Goal: Transaction & Acquisition: Purchase product/service

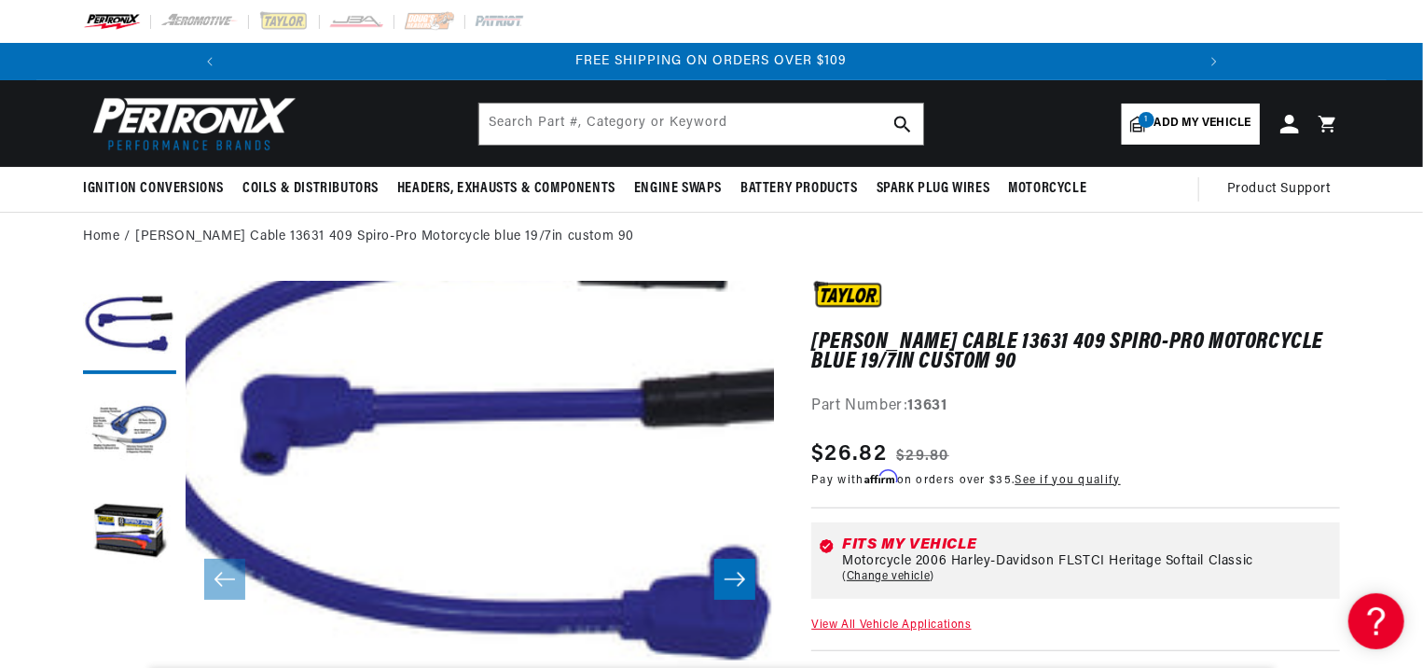
scroll to position [0, 1994]
click at [140, 437] on button "Load image 2 in gallery view" at bounding box center [129, 429] width 93 height 93
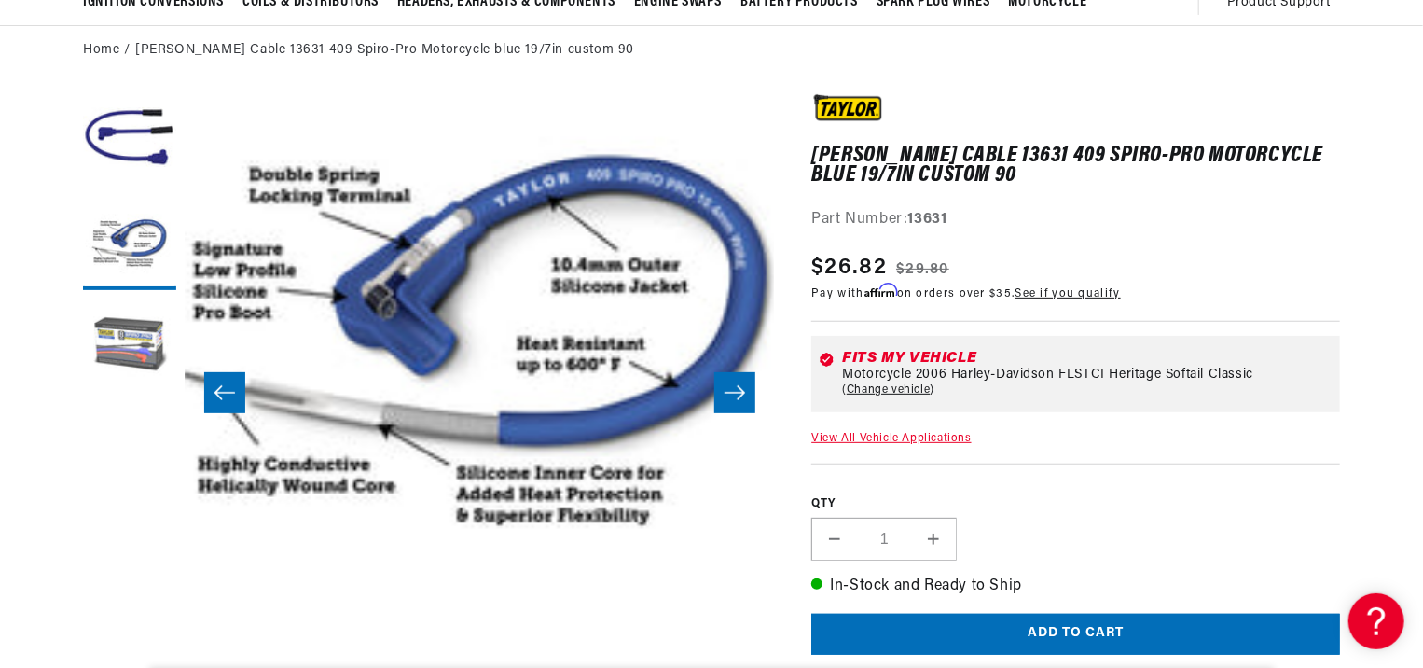
scroll to position [0, 997]
click at [133, 351] on button "Load image 3 in gallery view" at bounding box center [129, 345] width 93 height 93
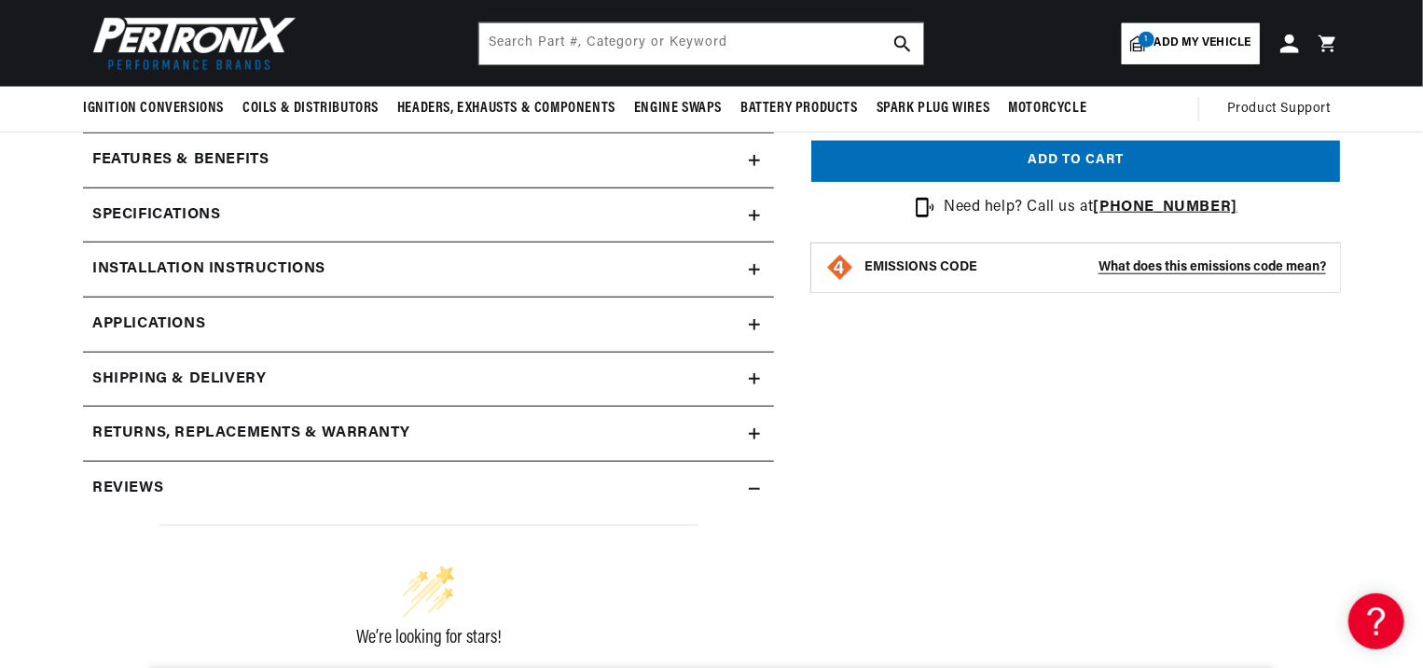
scroll to position [746, 0]
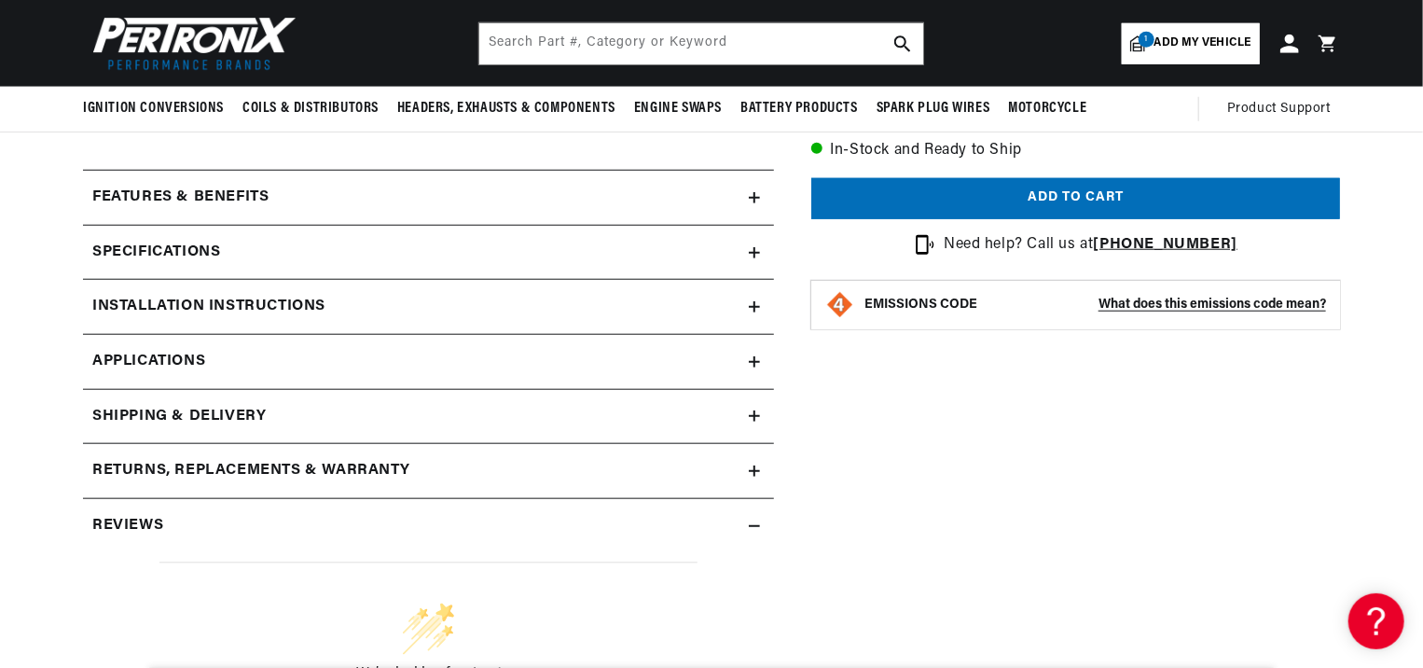
click at [769, 196] on summary "Features & Benefits" at bounding box center [428, 198] width 691 height 54
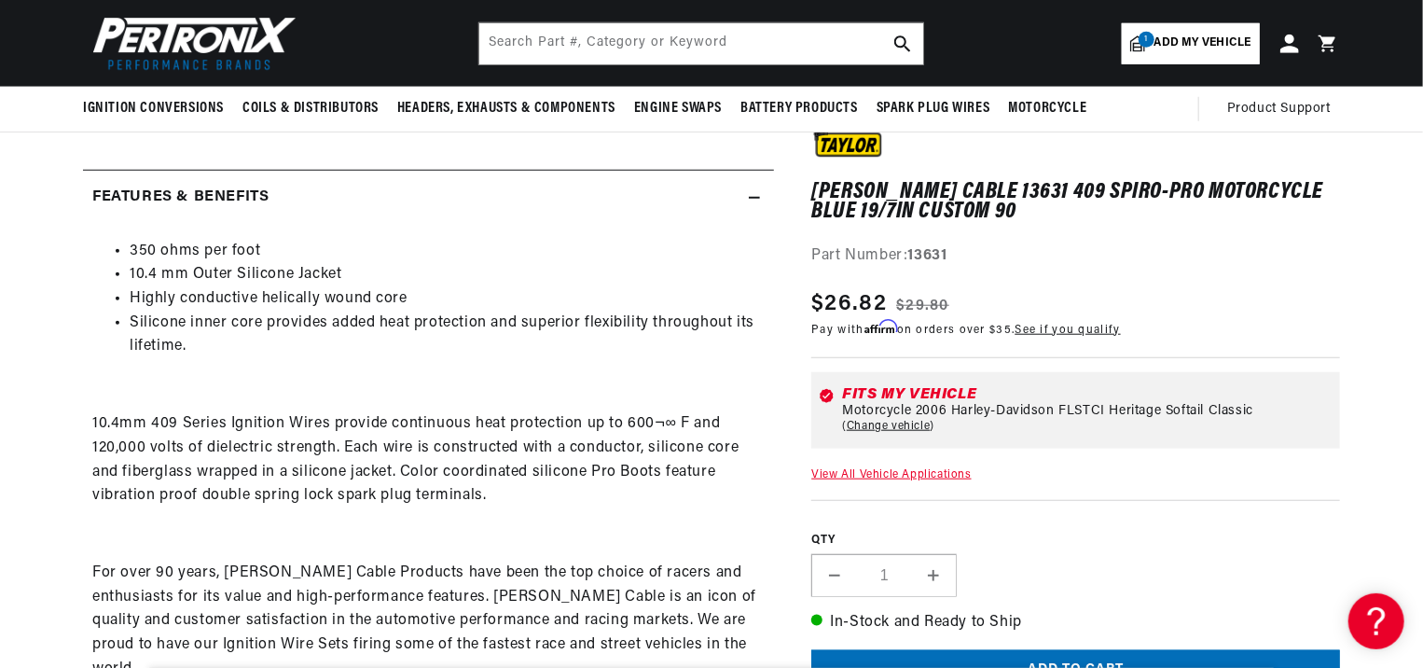
scroll to position [0, 997]
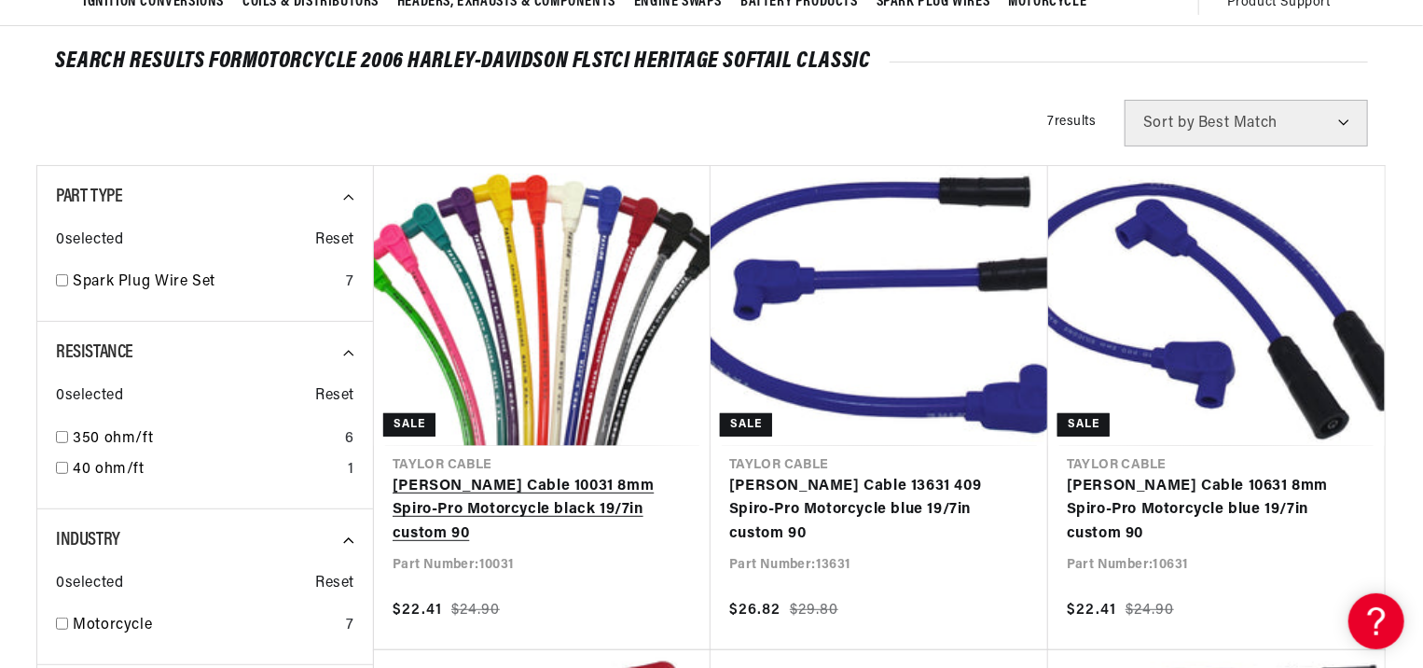
click at [518, 522] on link "Taylor Cable 10031 8mm Spiro-Pro Motorcycle black 19/7in custom 90" at bounding box center [542, 511] width 299 height 72
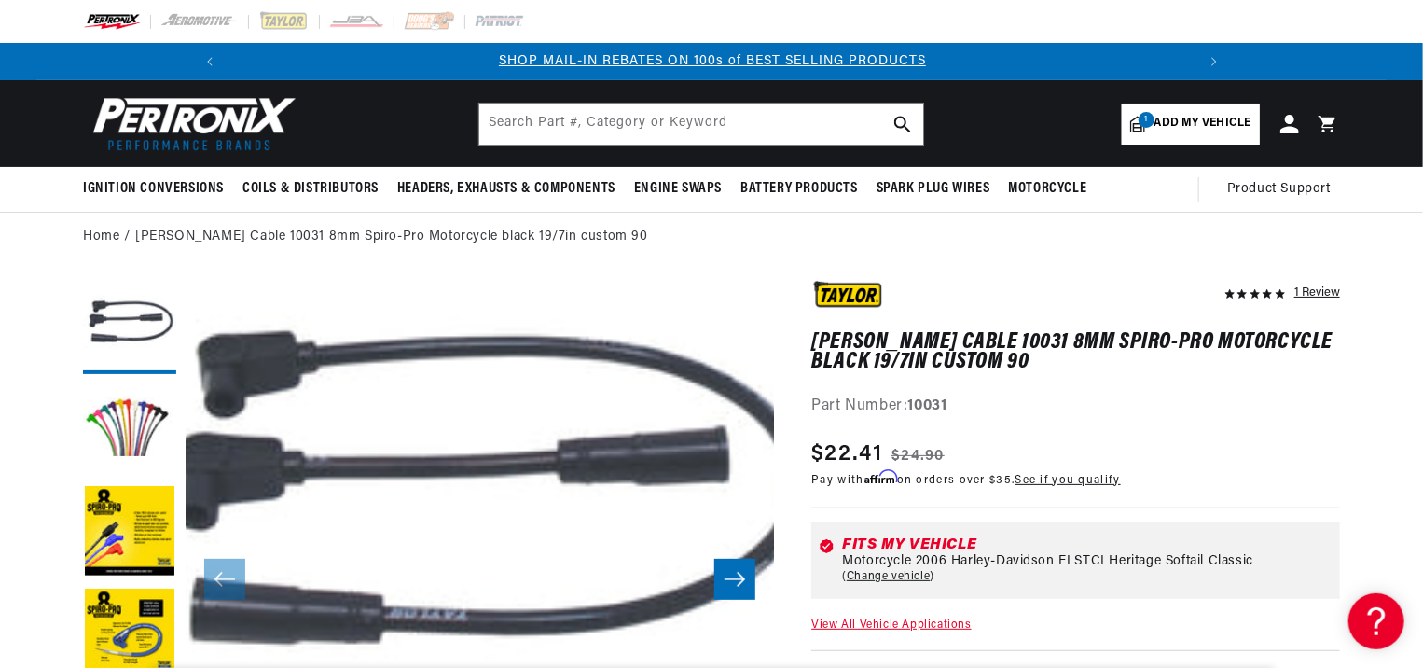
scroll to position [0, 997]
click at [119, 558] on button "Load image 3 in gallery view" at bounding box center [129, 532] width 93 height 93
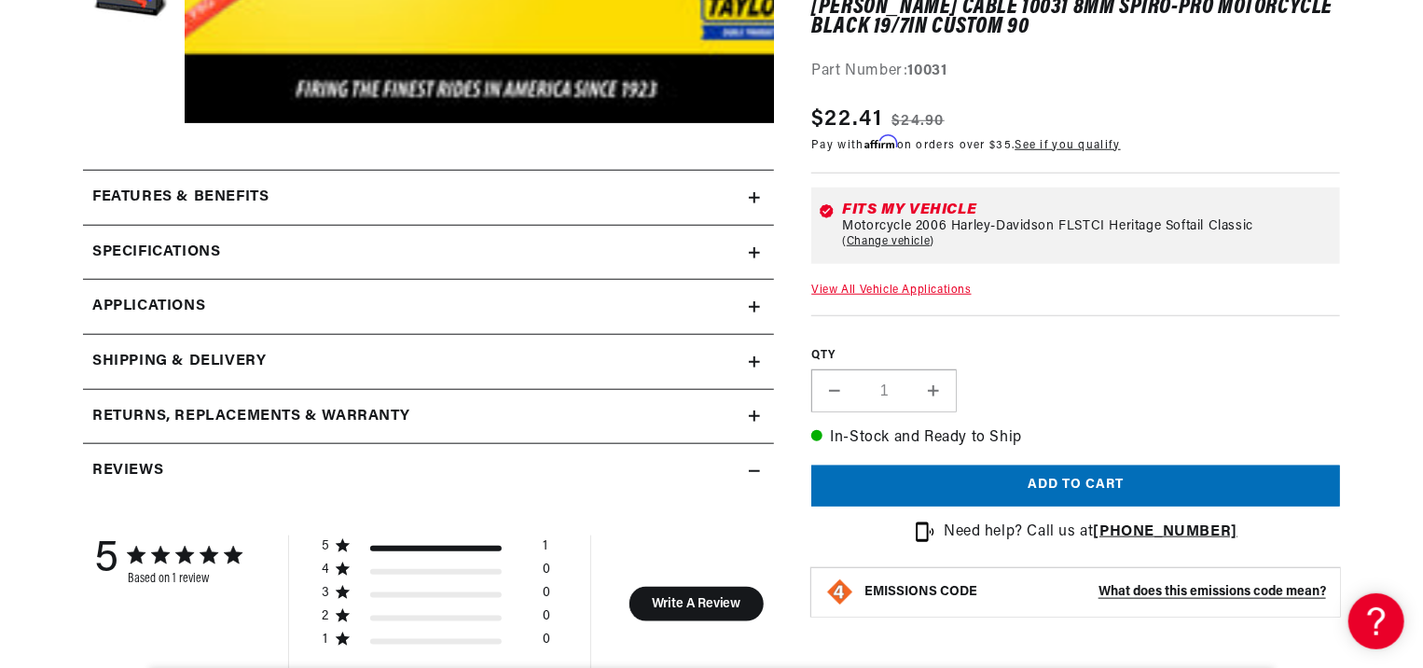
scroll to position [0, 0]
click at [528, 190] on div "Features & Benefits" at bounding box center [416, 198] width 666 height 24
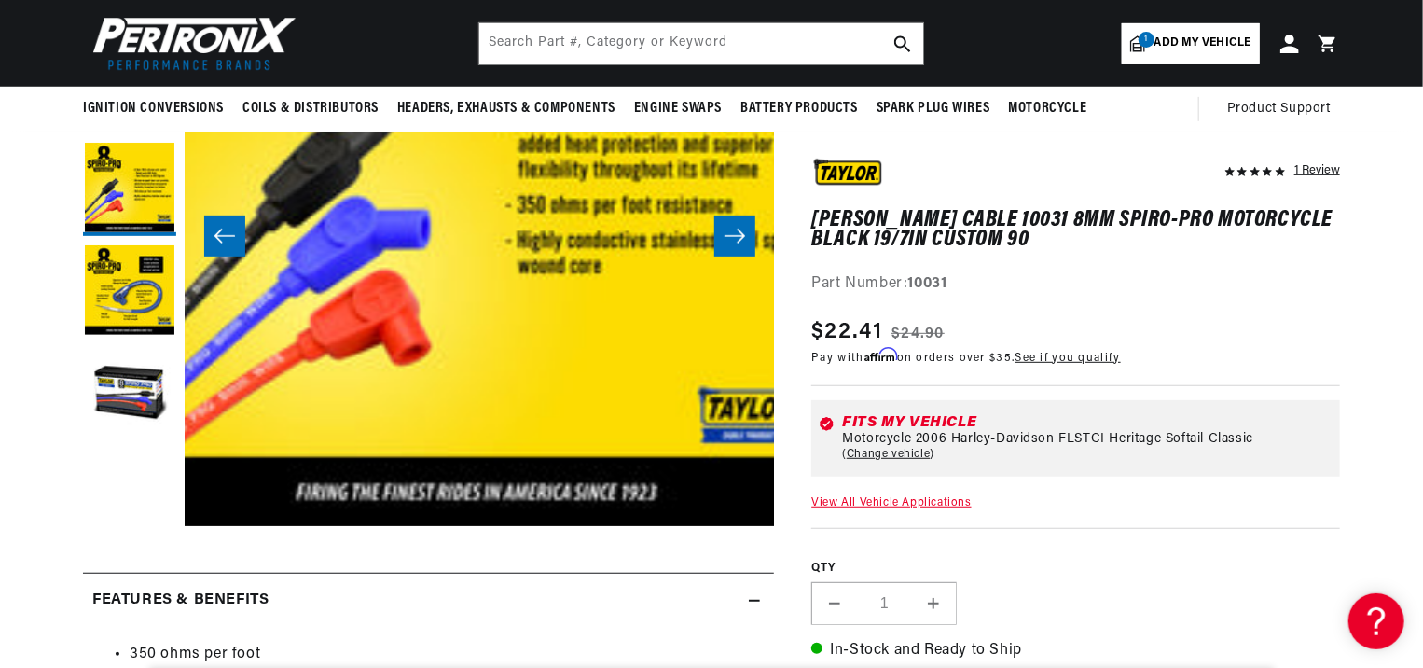
scroll to position [186, 0]
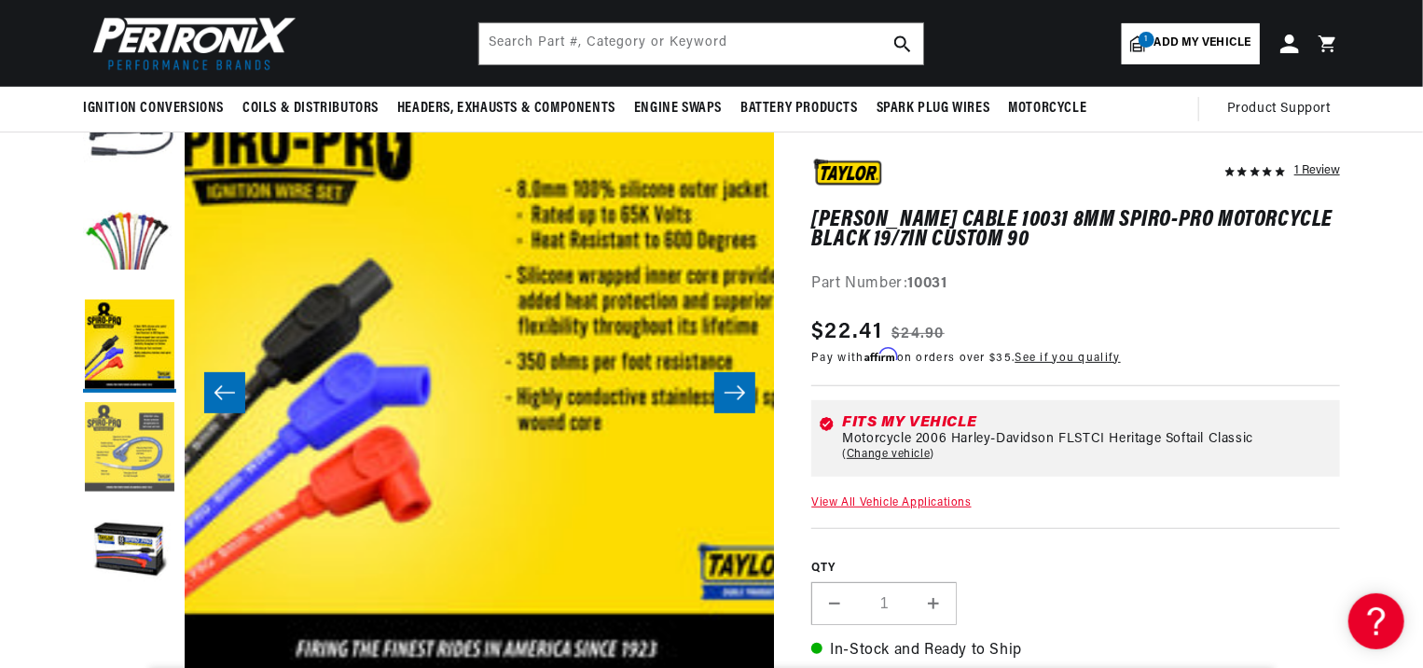
click at [162, 431] on button "Load image 4 in gallery view" at bounding box center [129, 448] width 93 height 93
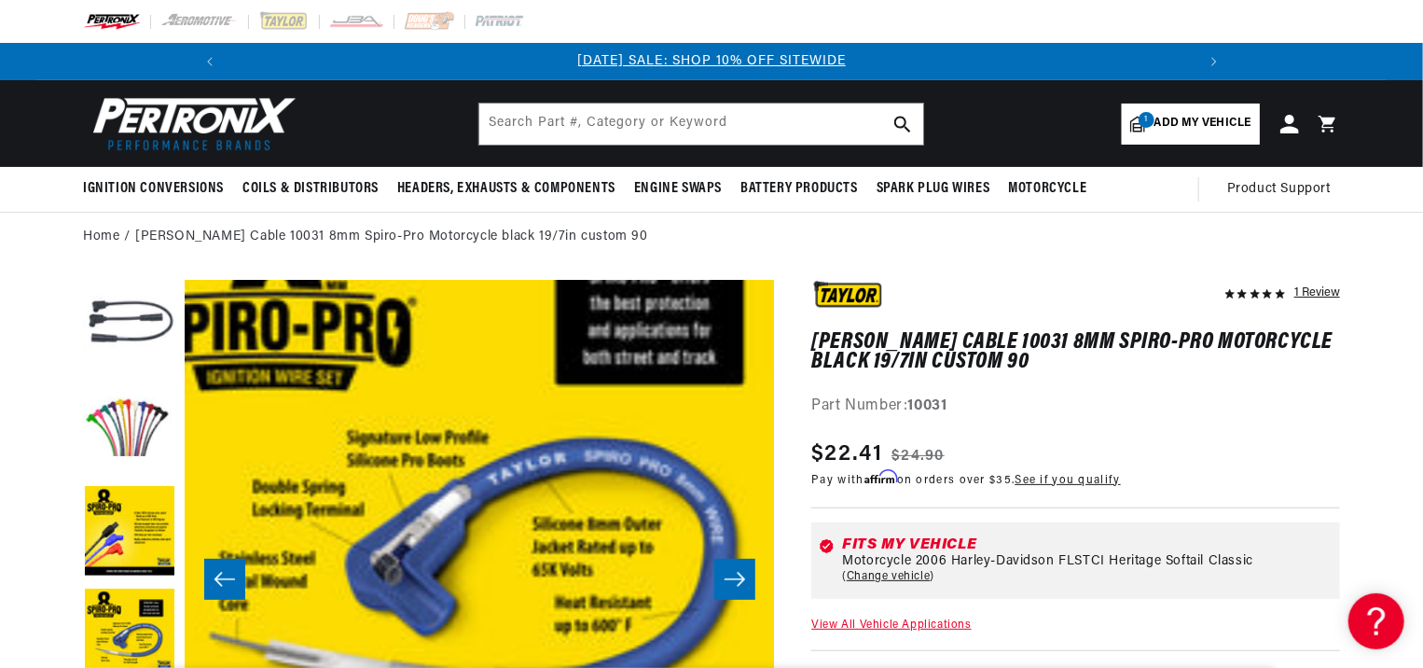
scroll to position [0, 997]
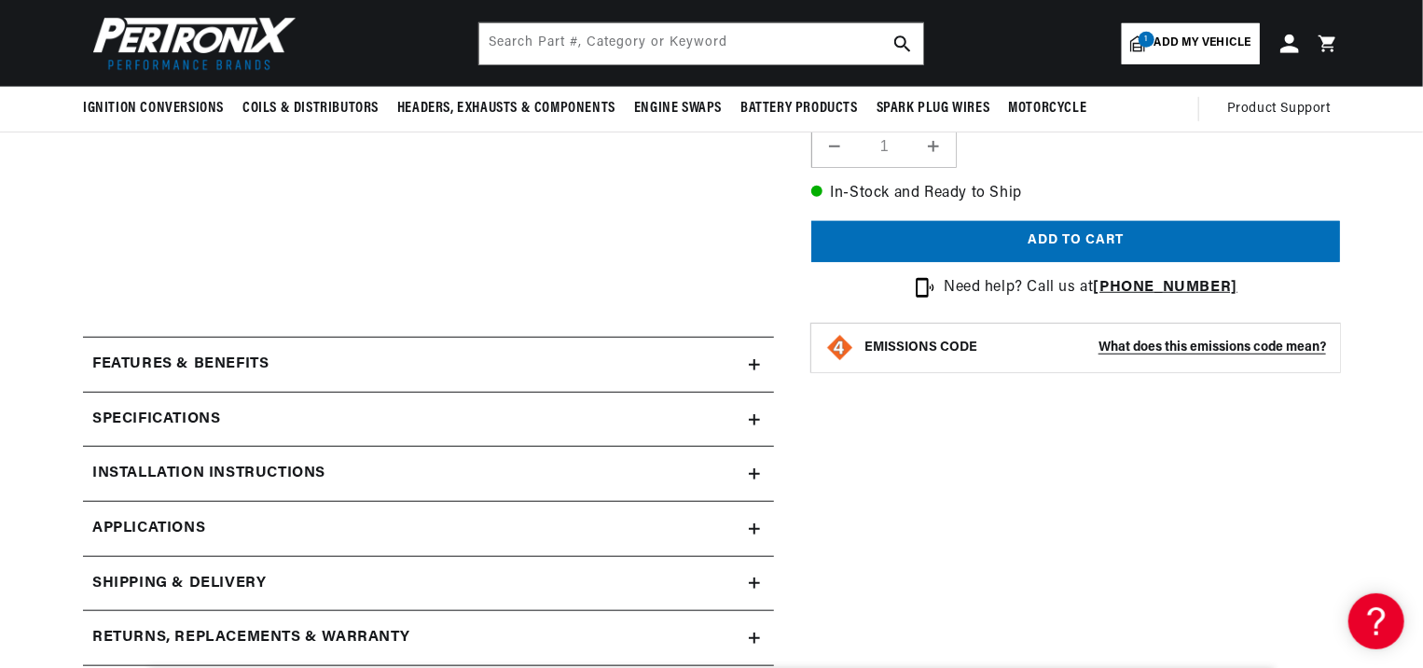
scroll to position [466, 0]
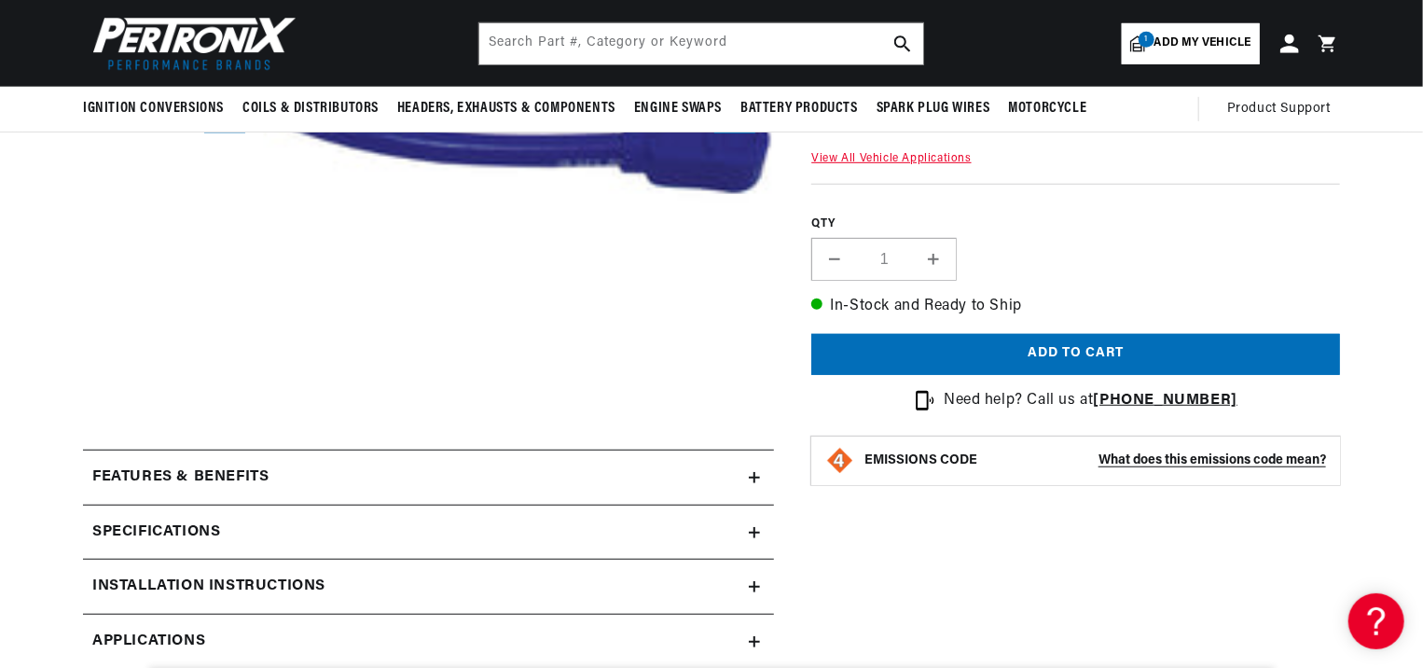
click at [569, 473] on div "Features & Benefits" at bounding box center [416, 477] width 666 height 24
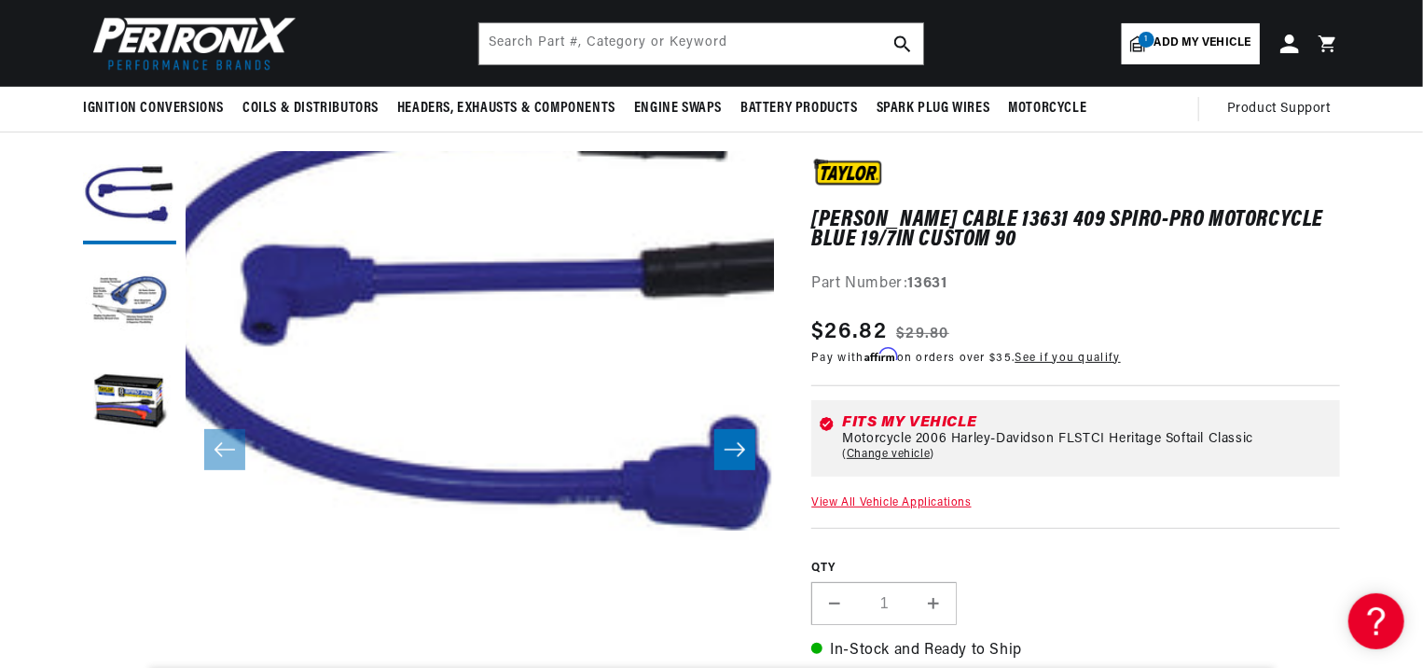
scroll to position [93, 0]
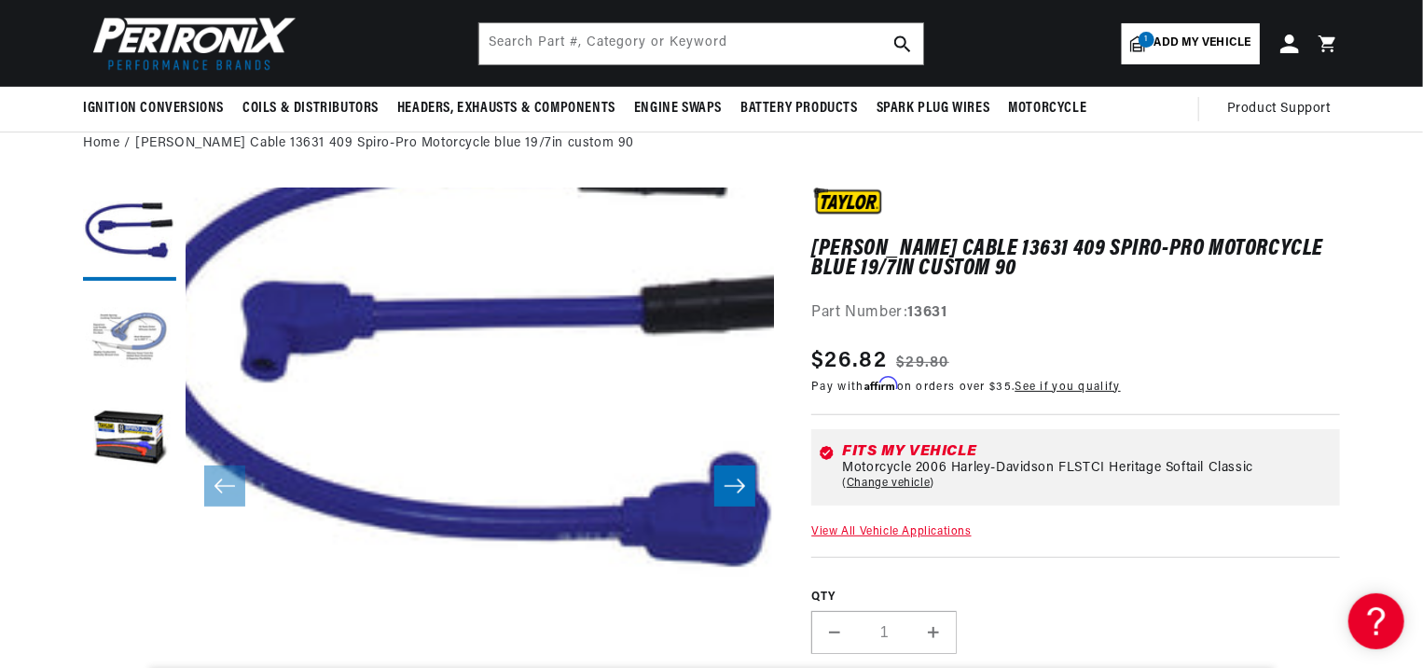
click at [133, 337] on button "Load image 2 in gallery view" at bounding box center [129, 336] width 93 height 93
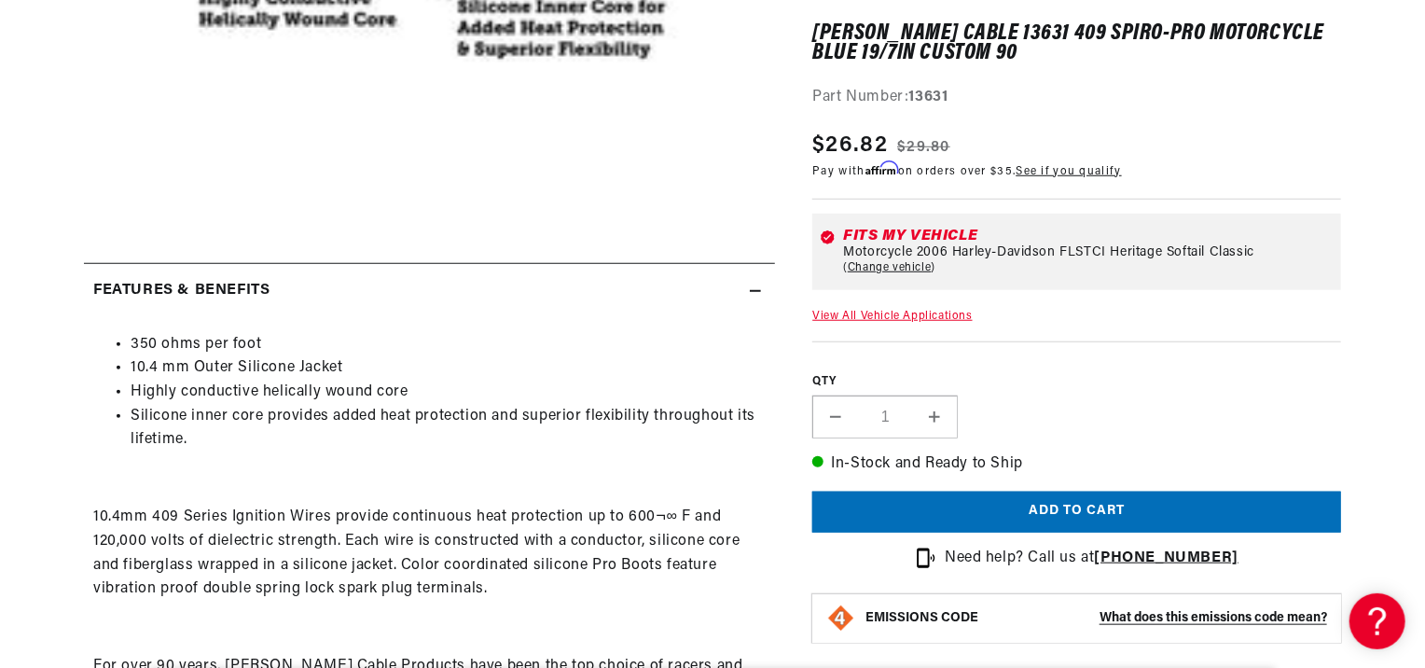
scroll to position [0, 997]
click at [1096, 507] on button "Add to cart" at bounding box center [1075, 512] width 529 height 42
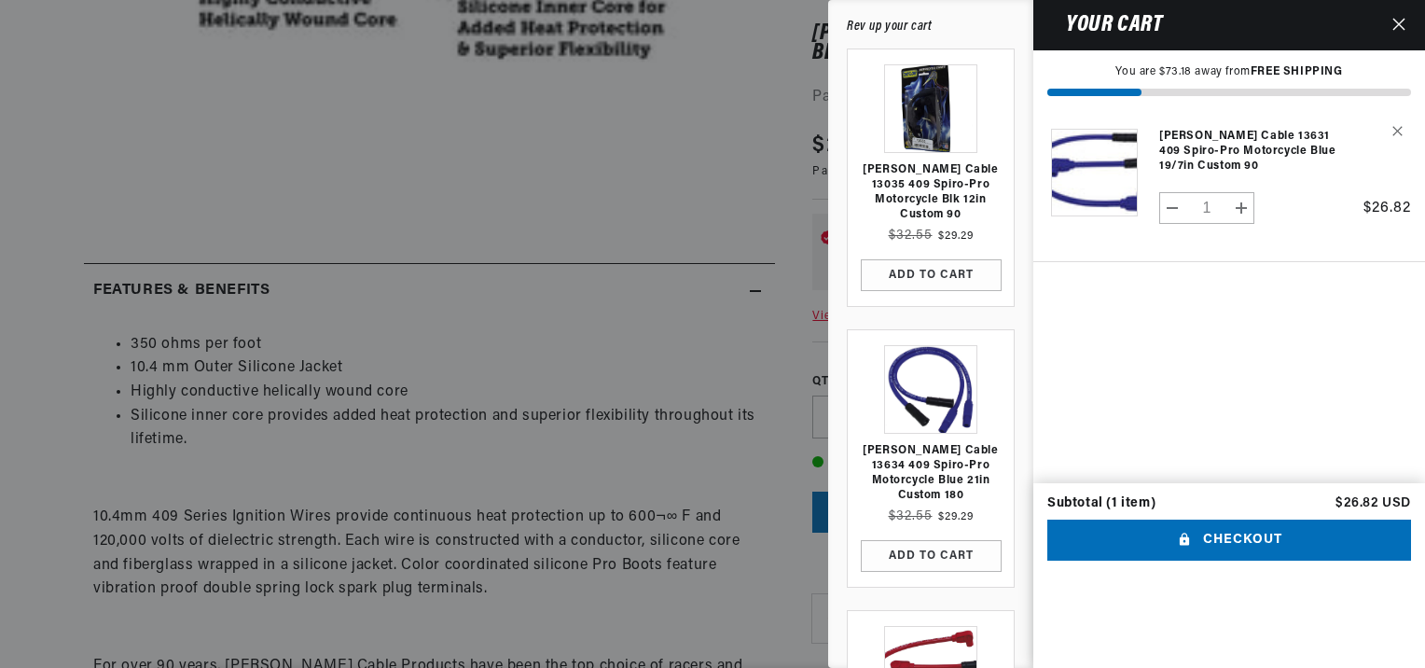
scroll to position [0, 1994]
click at [1161, 561] on button "Checkout" at bounding box center [1229, 540] width 364 height 42
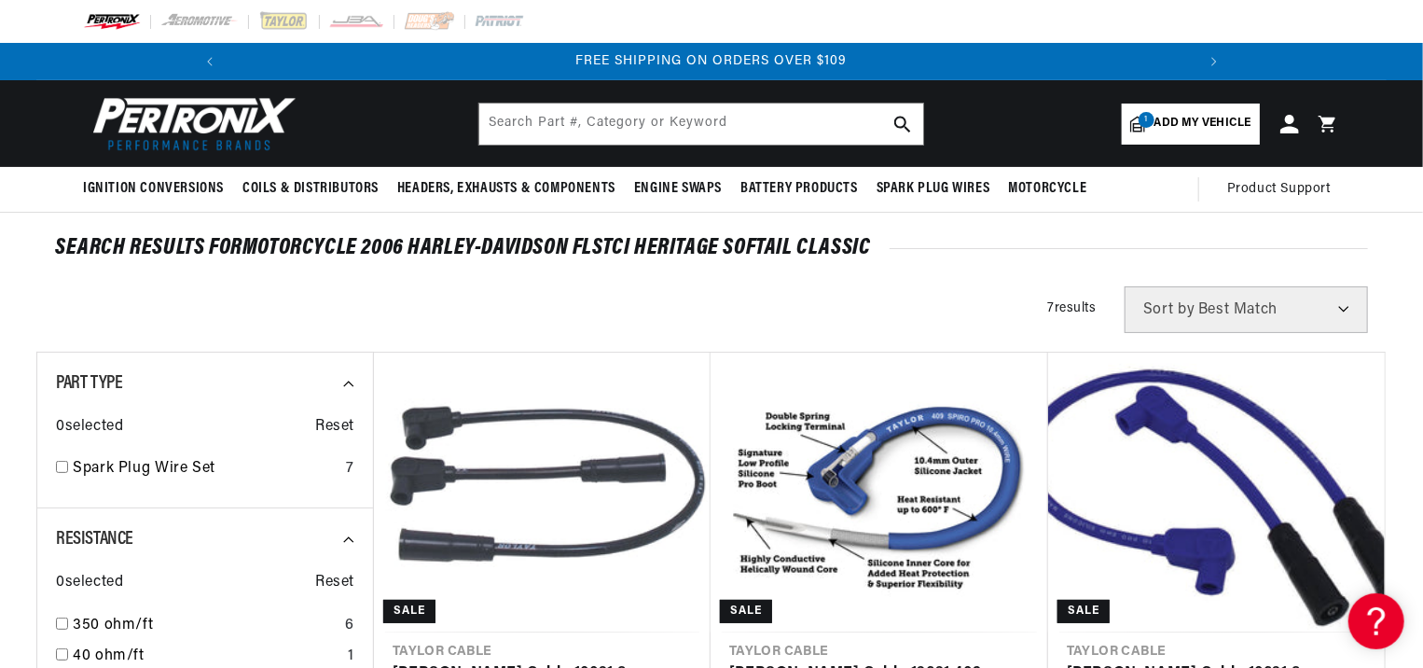
scroll to position [0, 1994]
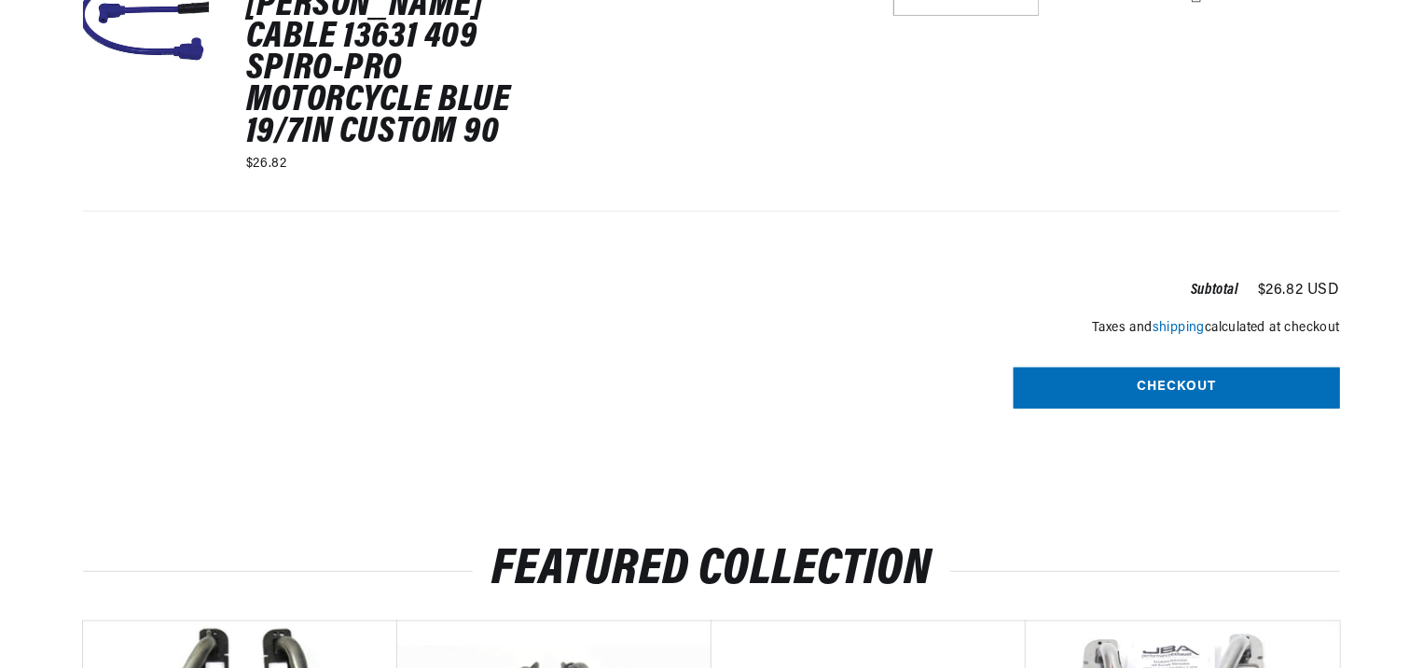
scroll to position [466, 0]
click at [1176, 324] on link "shipping" at bounding box center [1179, 328] width 52 height 14
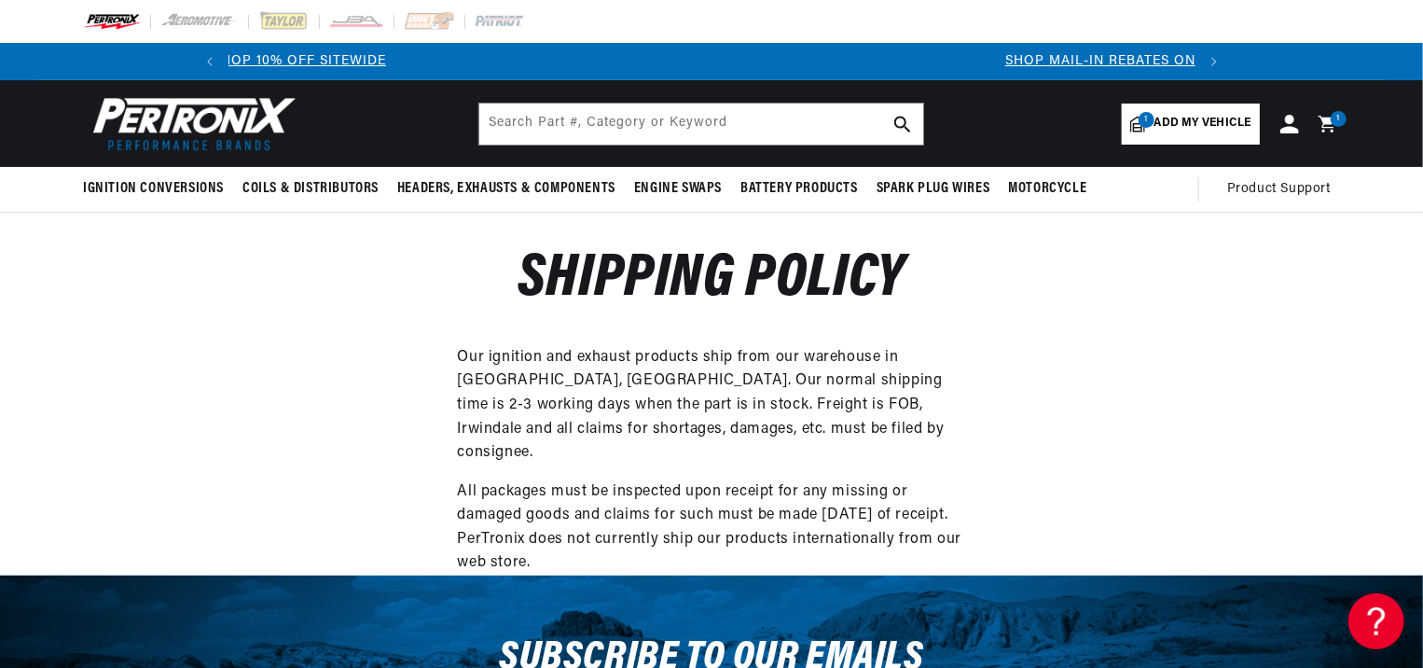
scroll to position [0, 231]
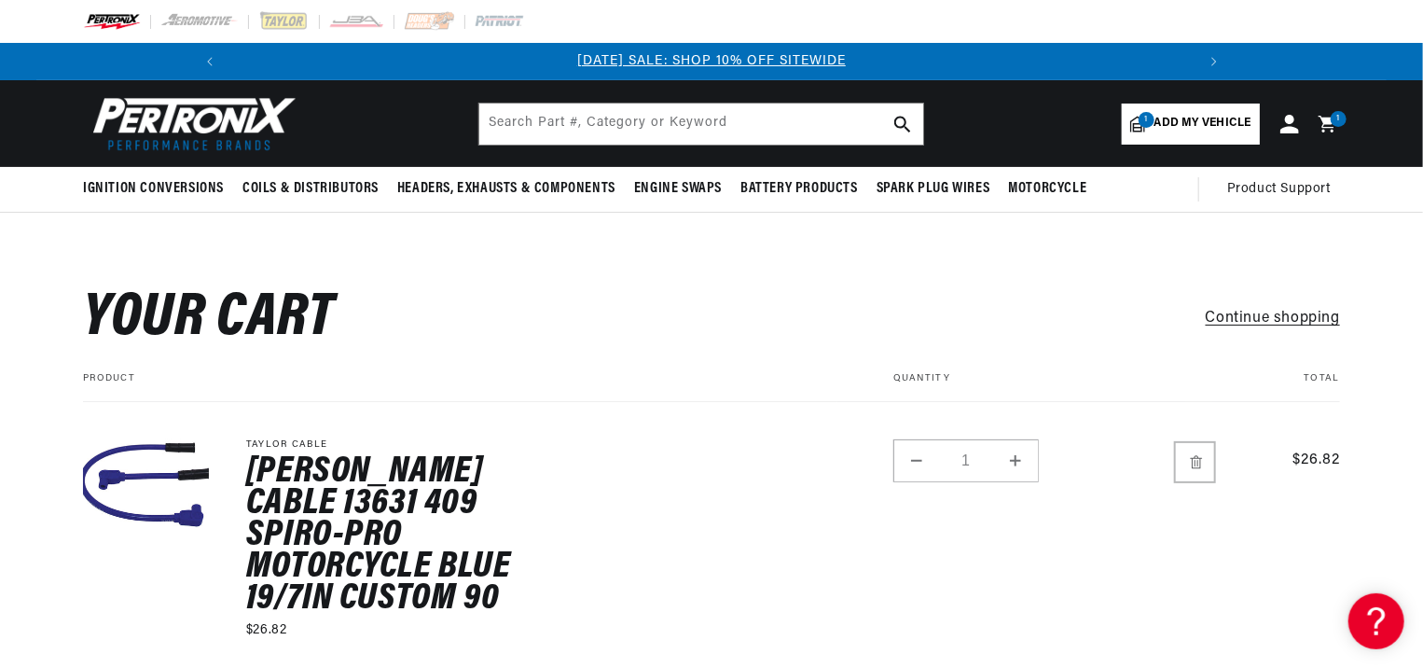
click at [1195, 458] on icon "Remove Taylor Cable 13631 409 Spiro-Pro Motorcycle blue 19/7in custom 90" at bounding box center [1196, 461] width 12 height 13
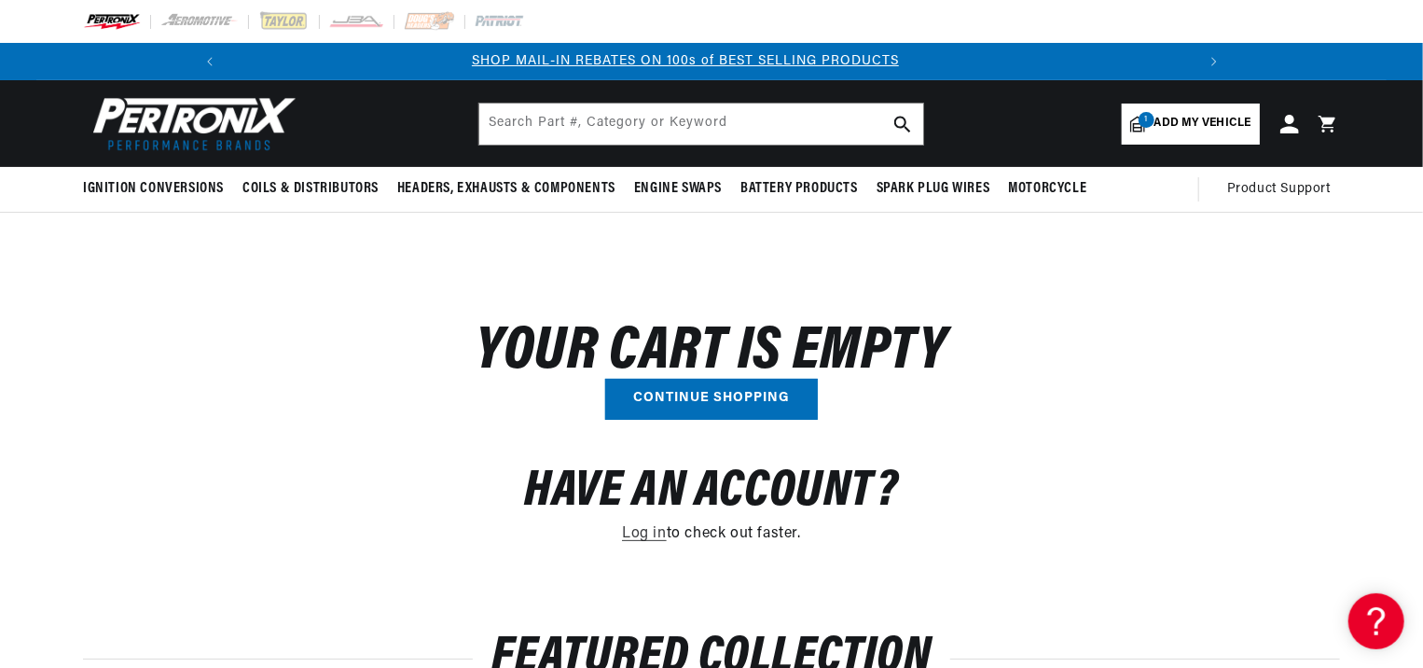
scroll to position [0, 997]
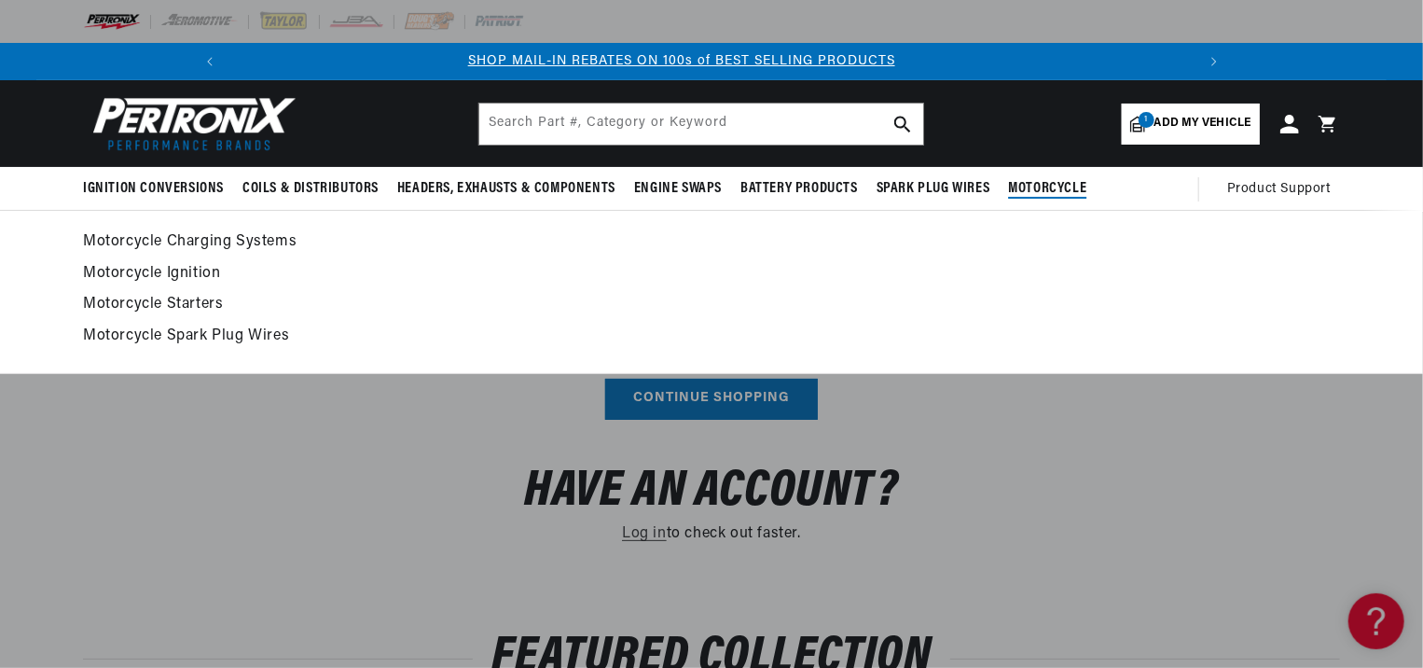
click at [1037, 185] on span "Motorcycle" at bounding box center [1047, 189] width 78 height 20
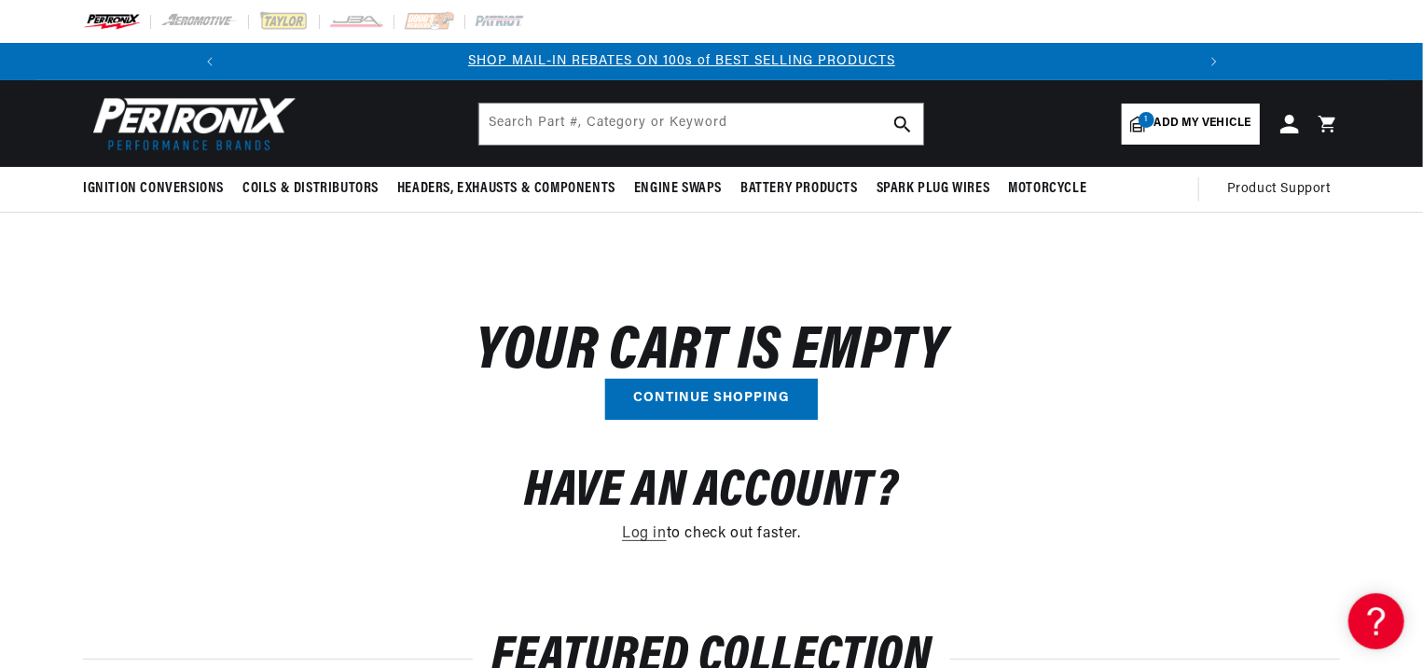
click at [627, 58] on link "SHOP MAIL-IN REBATES ON 100s of BEST SELLING PRODUCTS" at bounding box center [681, 61] width 427 height 14
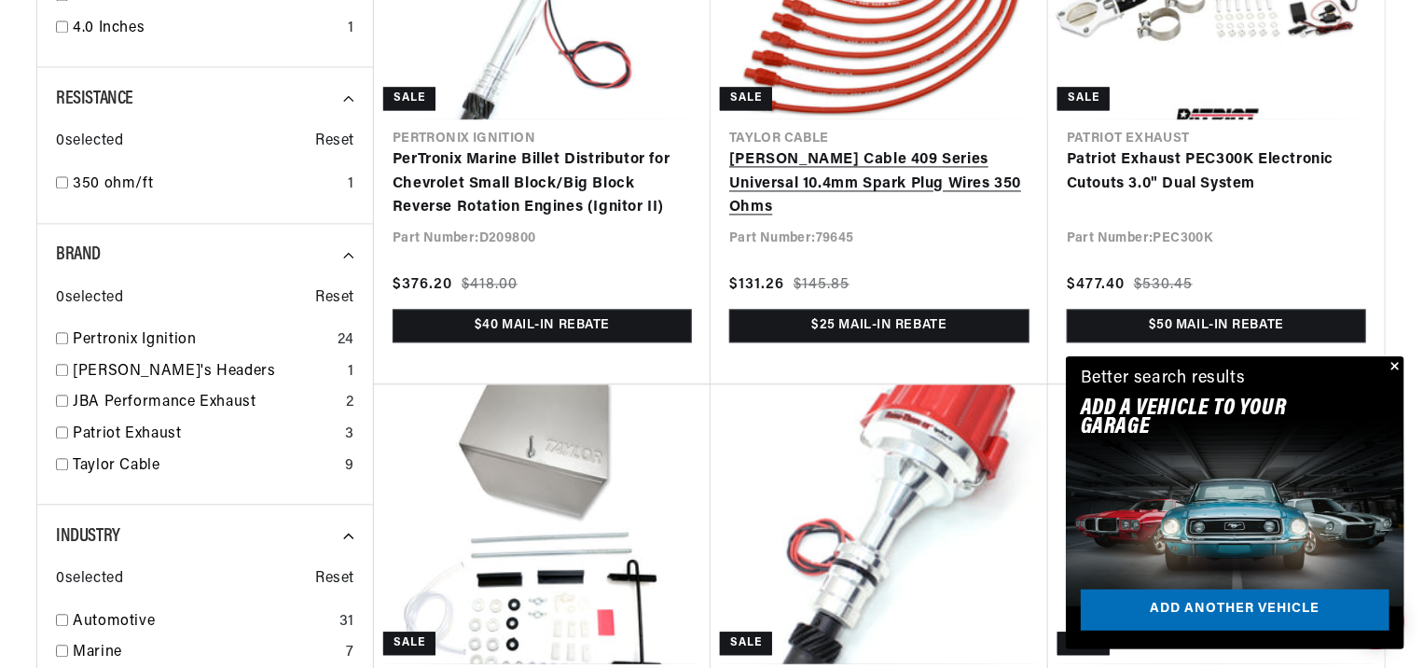
scroll to position [0, 997]
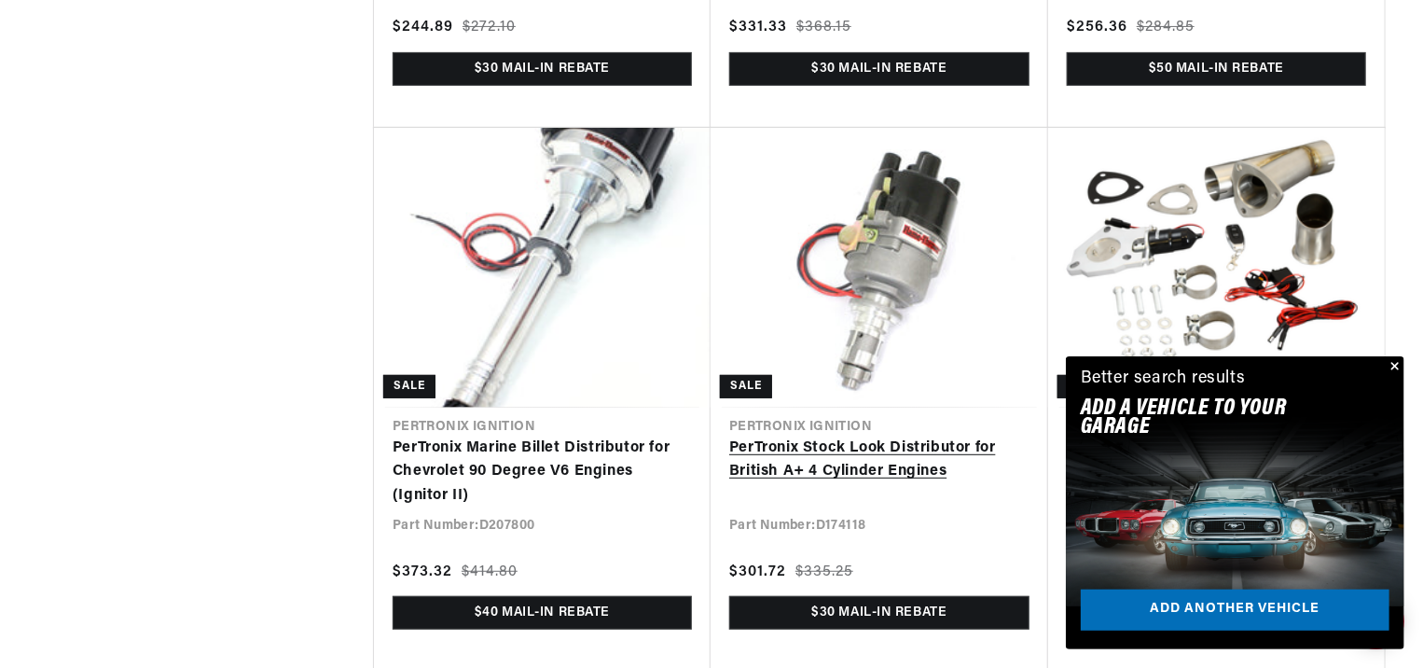
scroll to position [3823, 0]
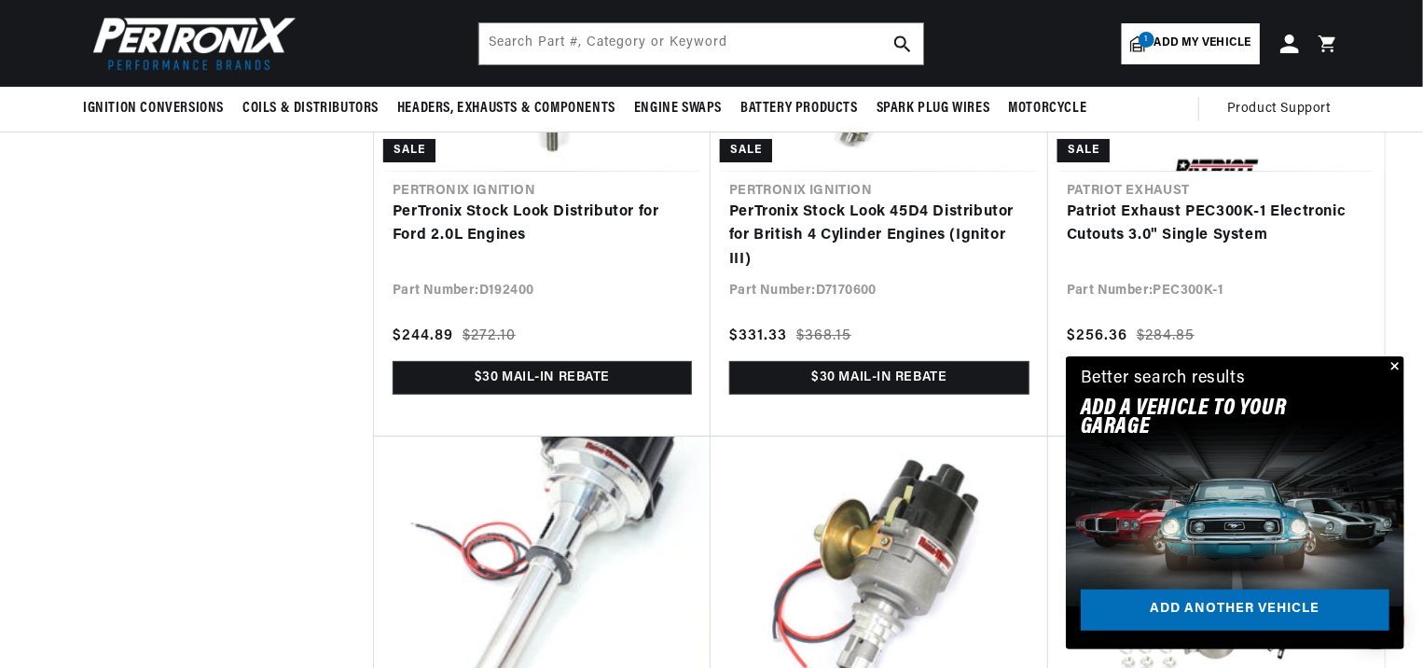
scroll to position [3450, 0]
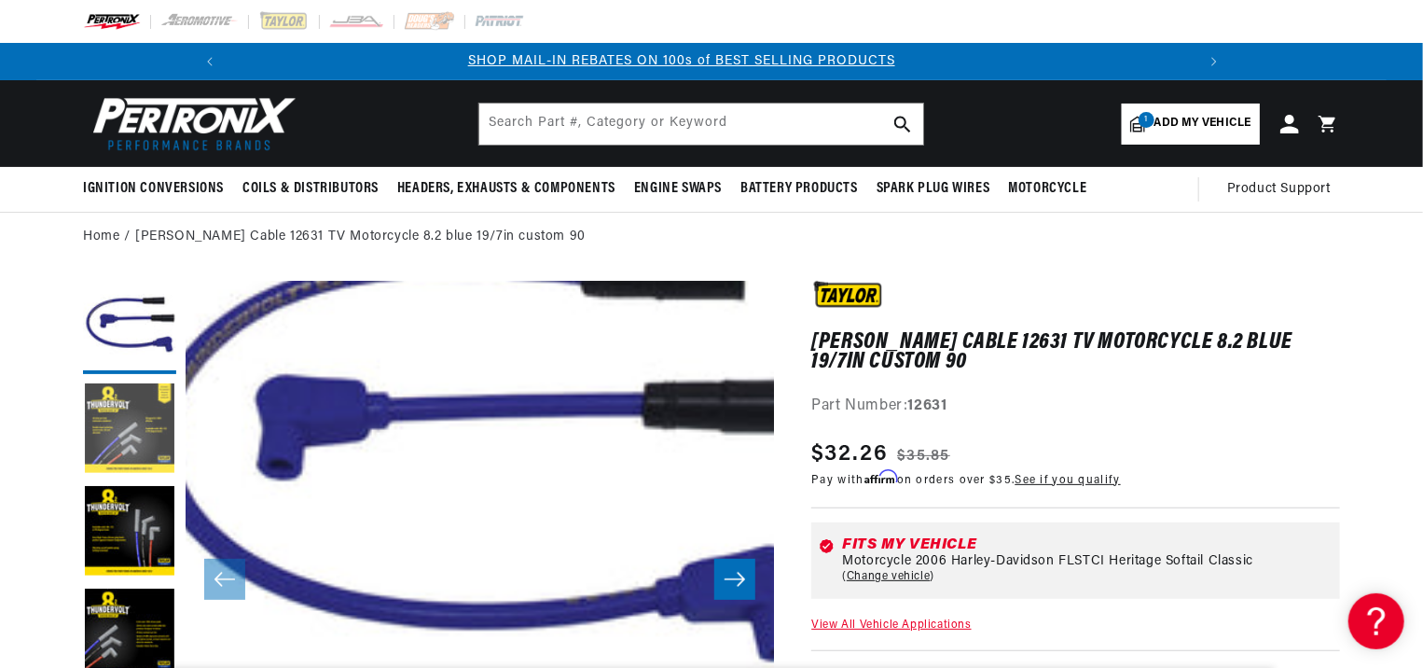
click at [121, 428] on button "Load image 2 in gallery view" at bounding box center [129, 429] width 93 height 93
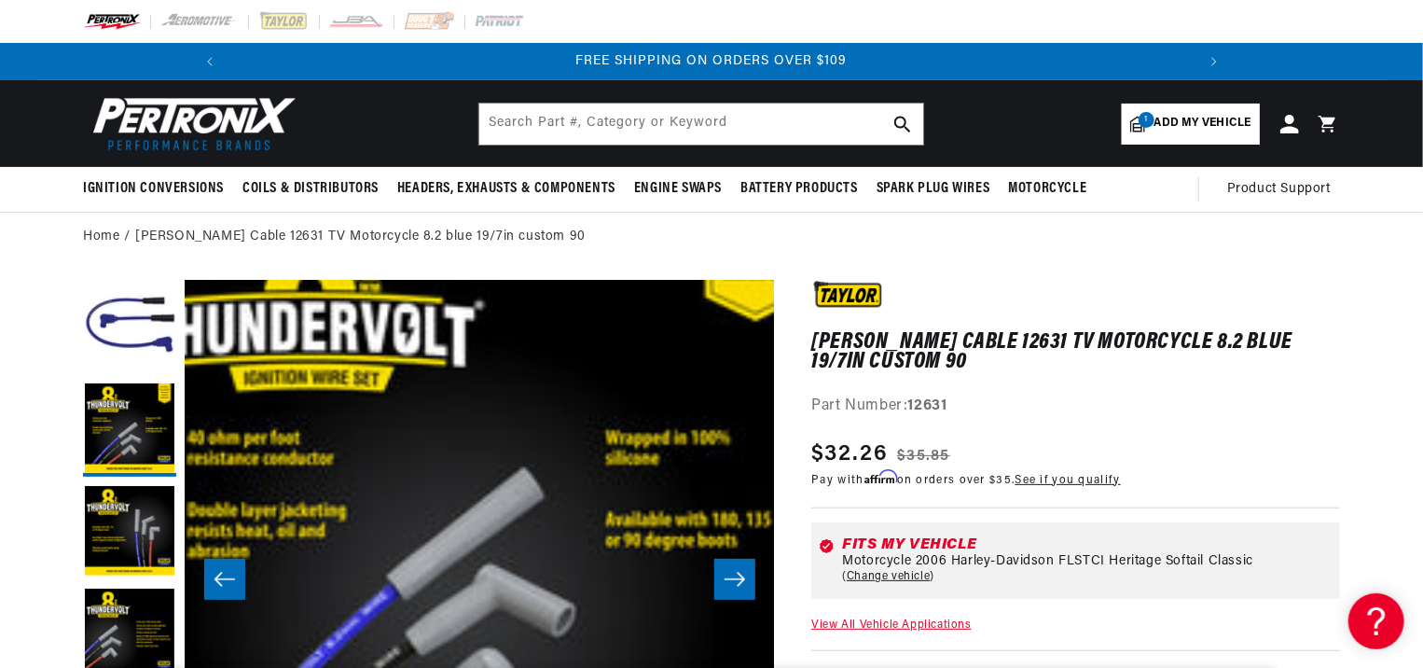
scroll to position [0, 1994]
click at [131, 540] on button "Load image 3 in gallery view" at bounding box center [129, 532] width 93 height 93
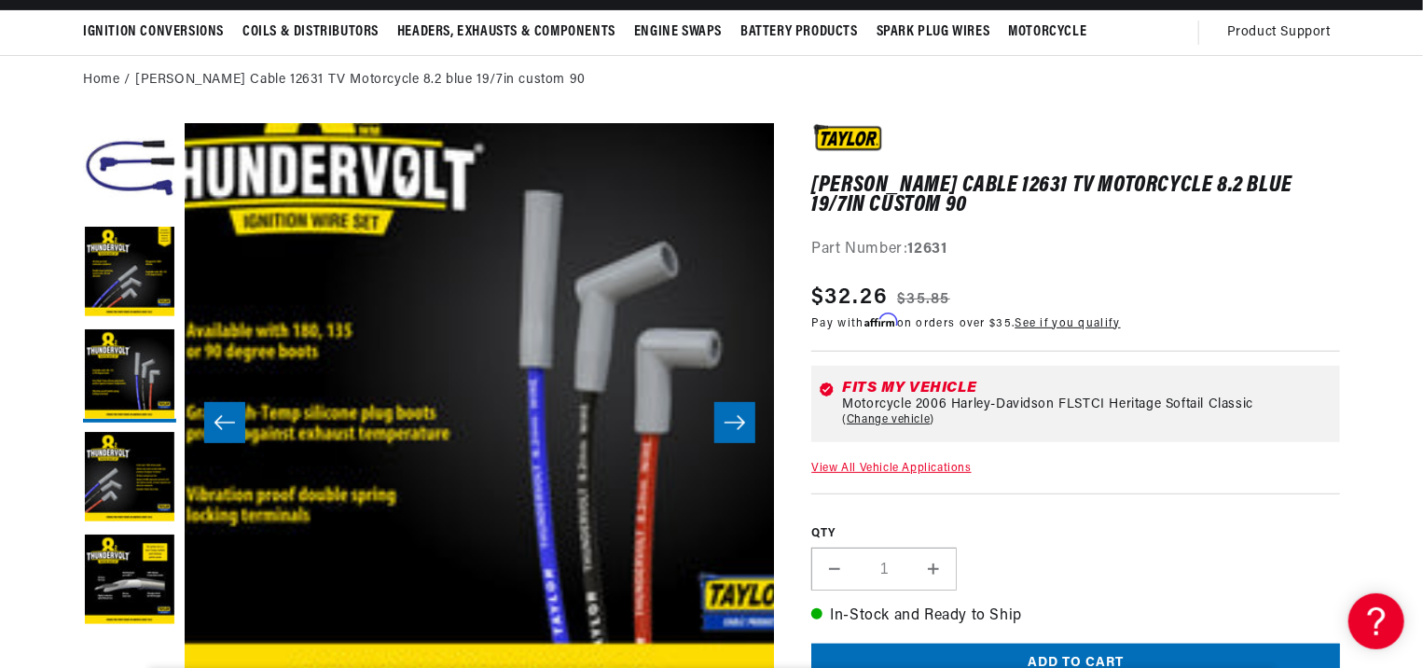
scroll to position [186, 0]
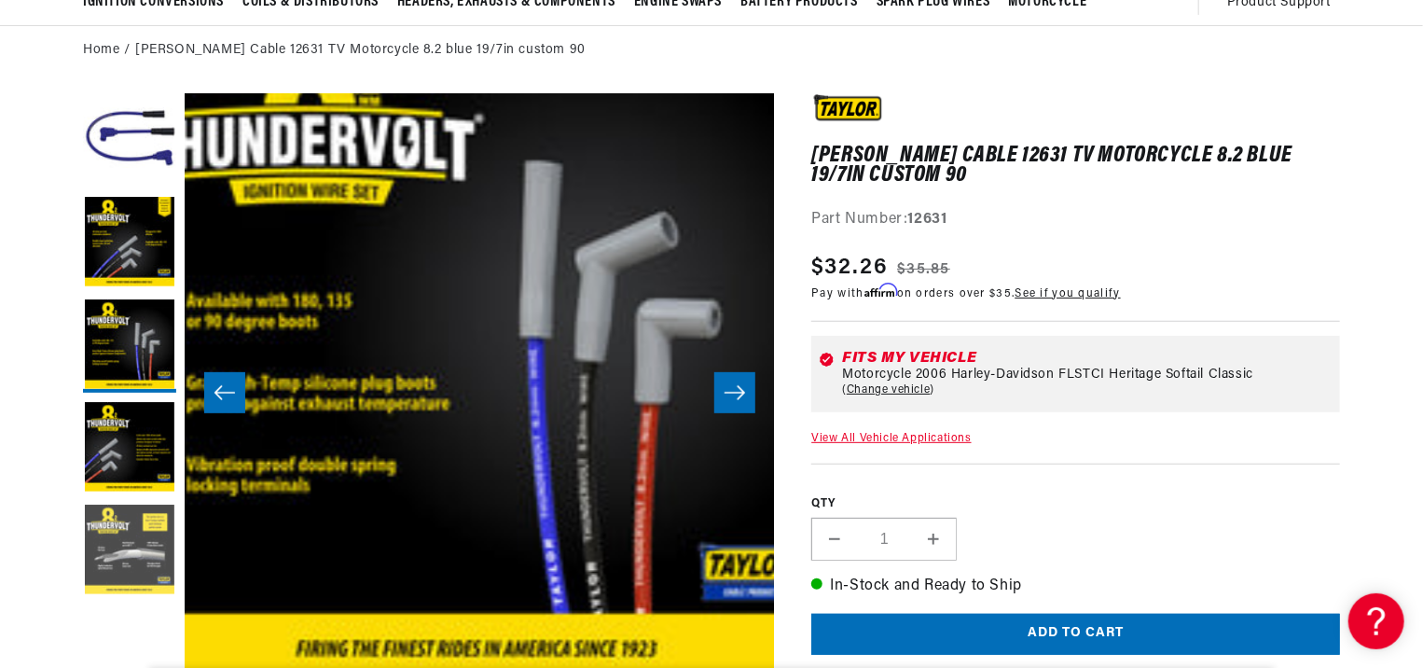
click at [134, 548] on button "Load image 5 in gallery view" at bounding box center [129, 550] width 93 height 93
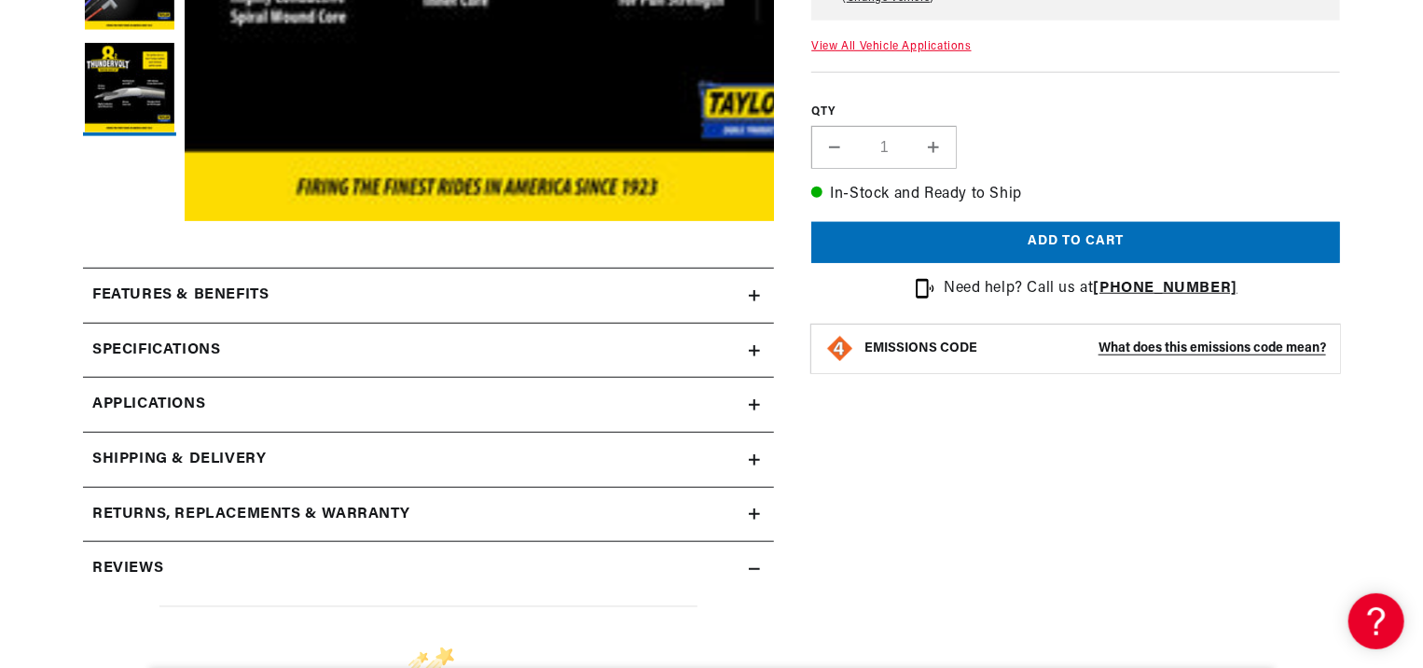
scroll to position [653, 0]
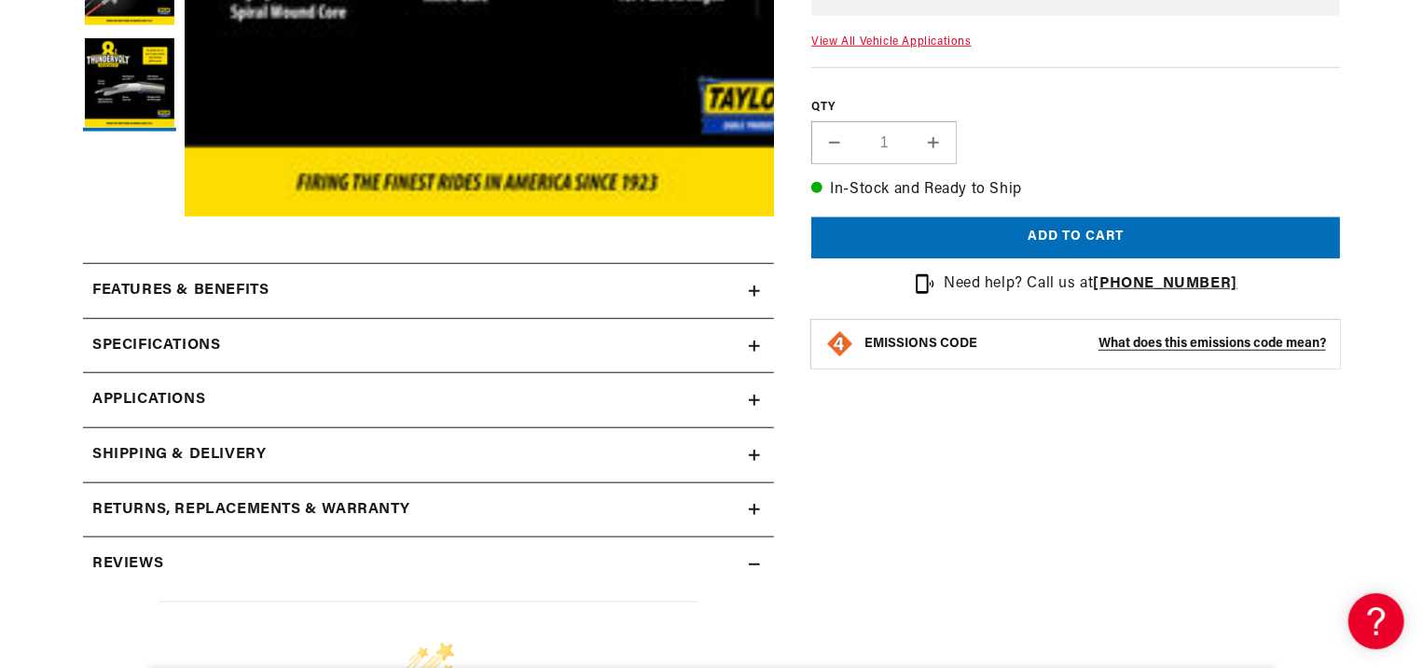
click at [196, 295] on h2 "Features & Benefits" at bounding box center [180, 291] width 176 height 24
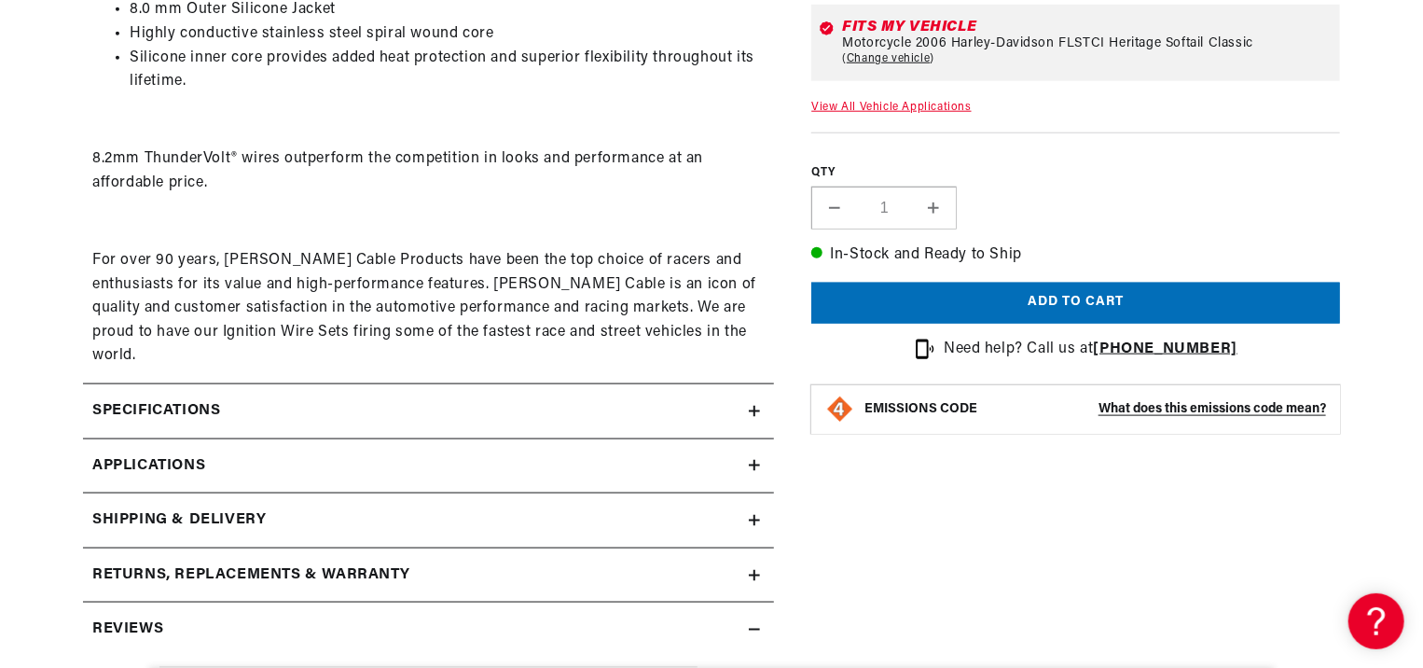
scroll to position [1026, 0]
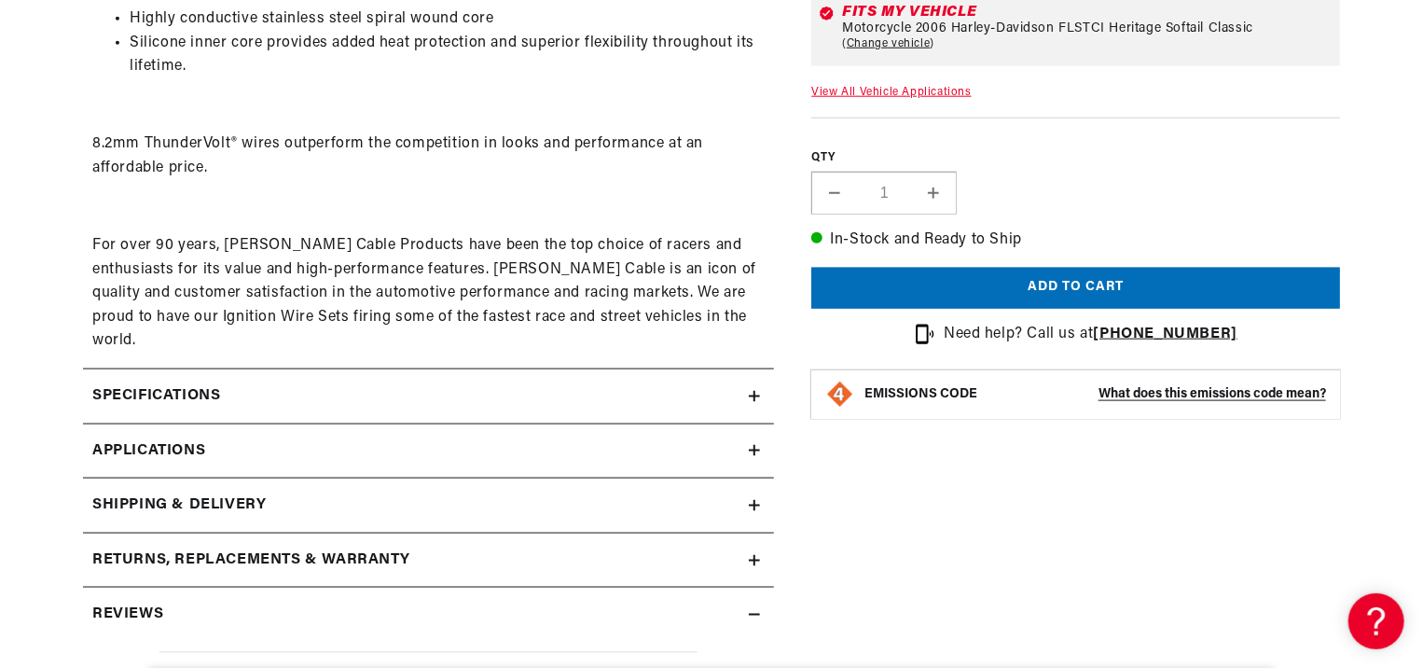
click at [204, 384] on h2 "Specifications" at bounding box center [156, 396] width 128 height 24
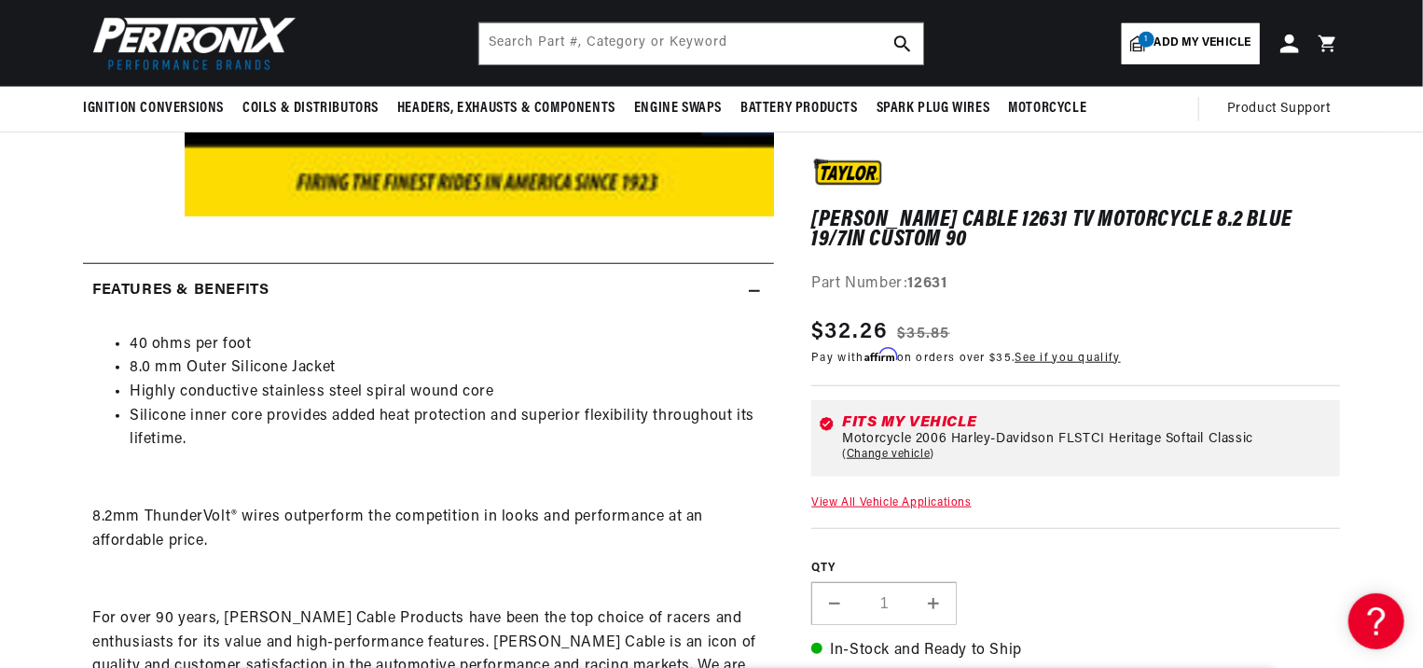
scroll to position [0, 0]
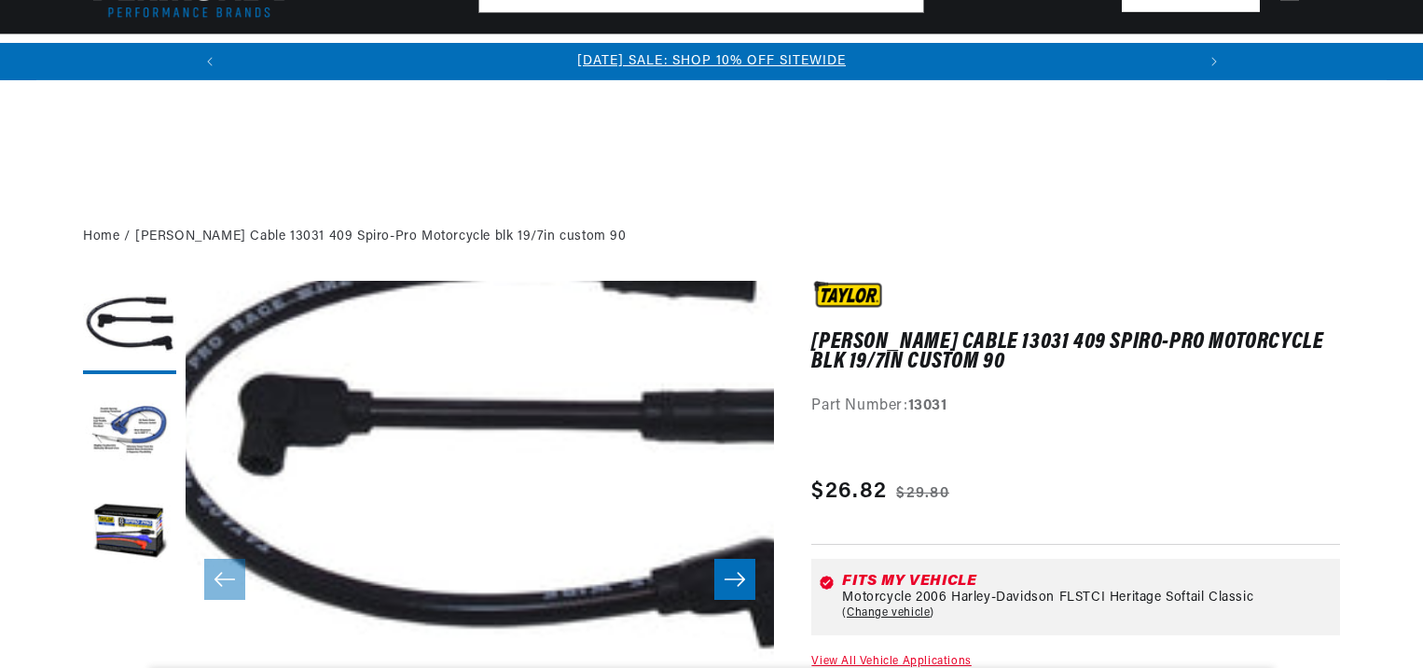
scroll to position [653, 0]
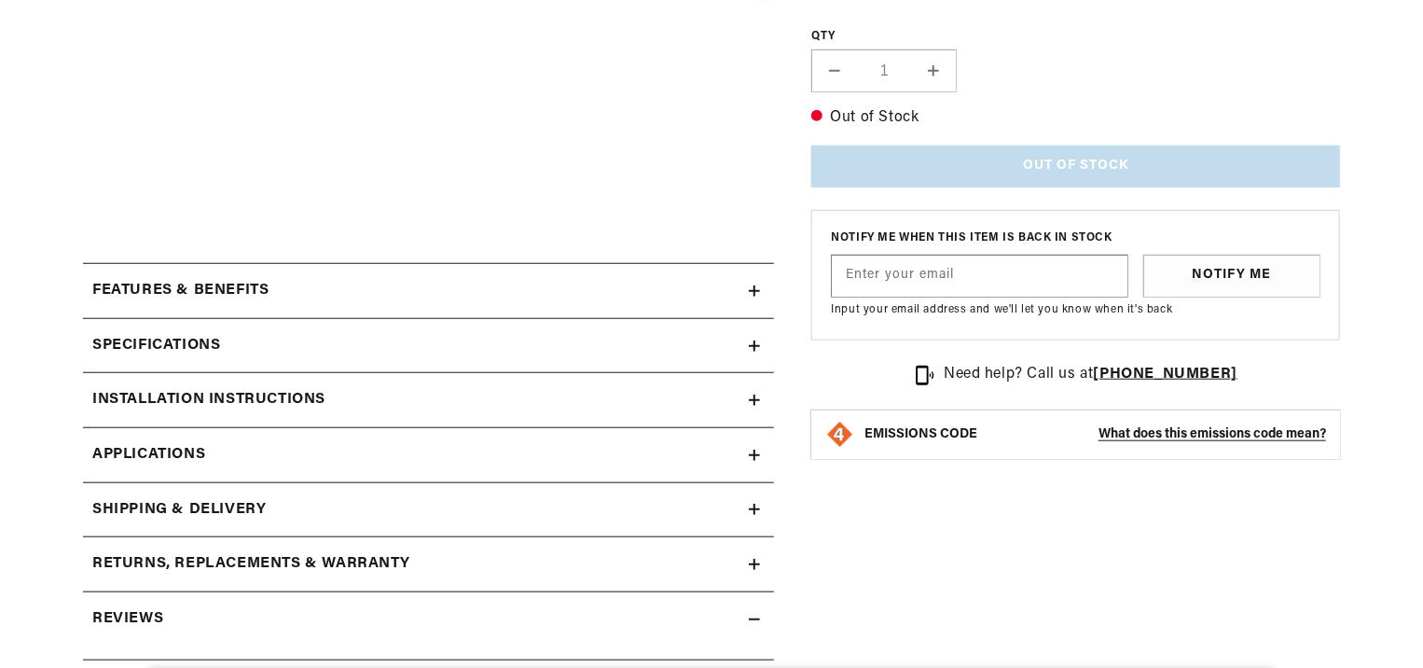
click at [429, 347] on div "Specifications" at bounding box center [416, 346] width 666 height 24
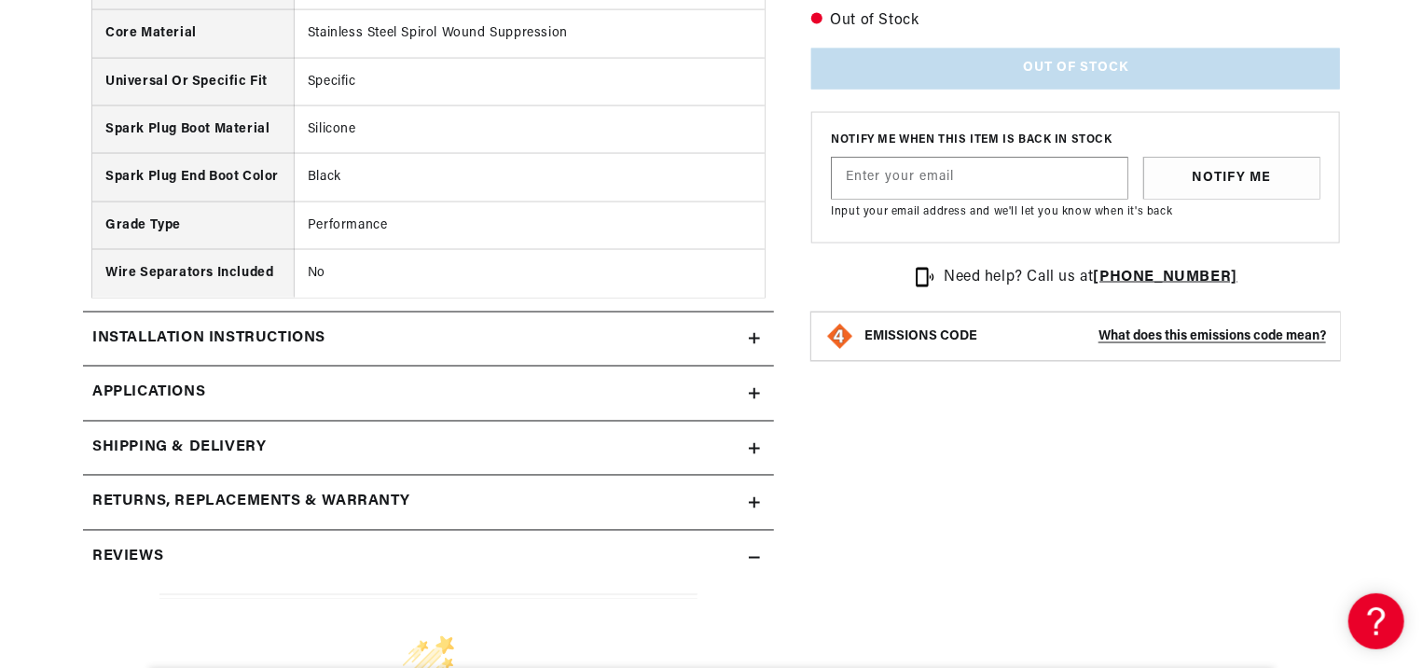
scroll to position [1492, 0]
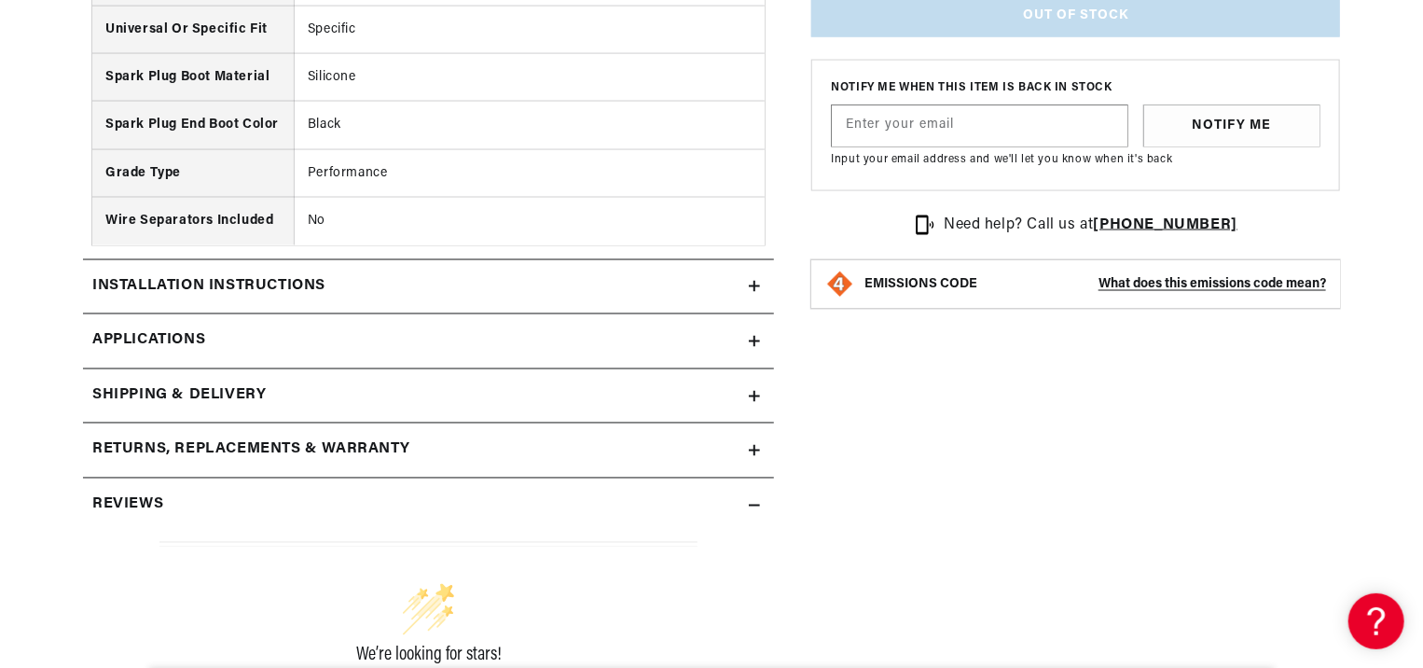
click at [506, 324] on link "Applications" at bounding box center [428, 341] width 691 height 55
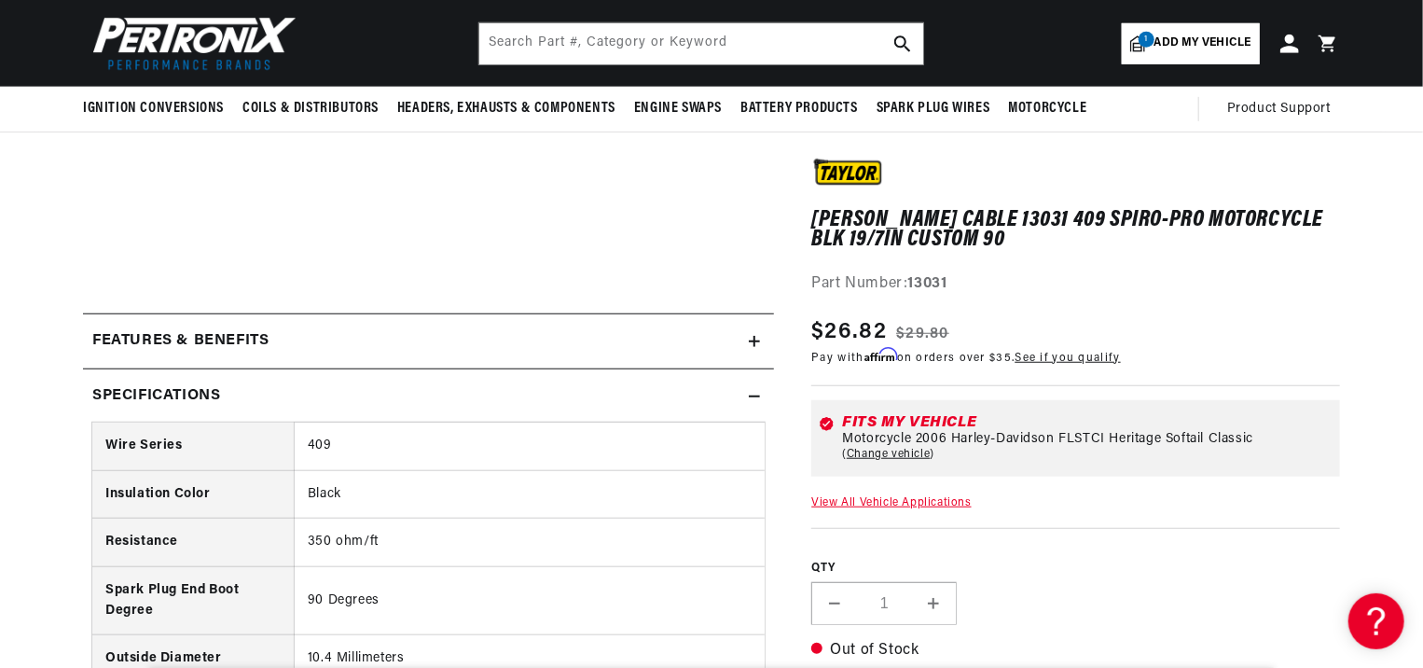
click at [364, 334] on div "Features & Benefits" at bounding box center [416, 341] width 666 height 24
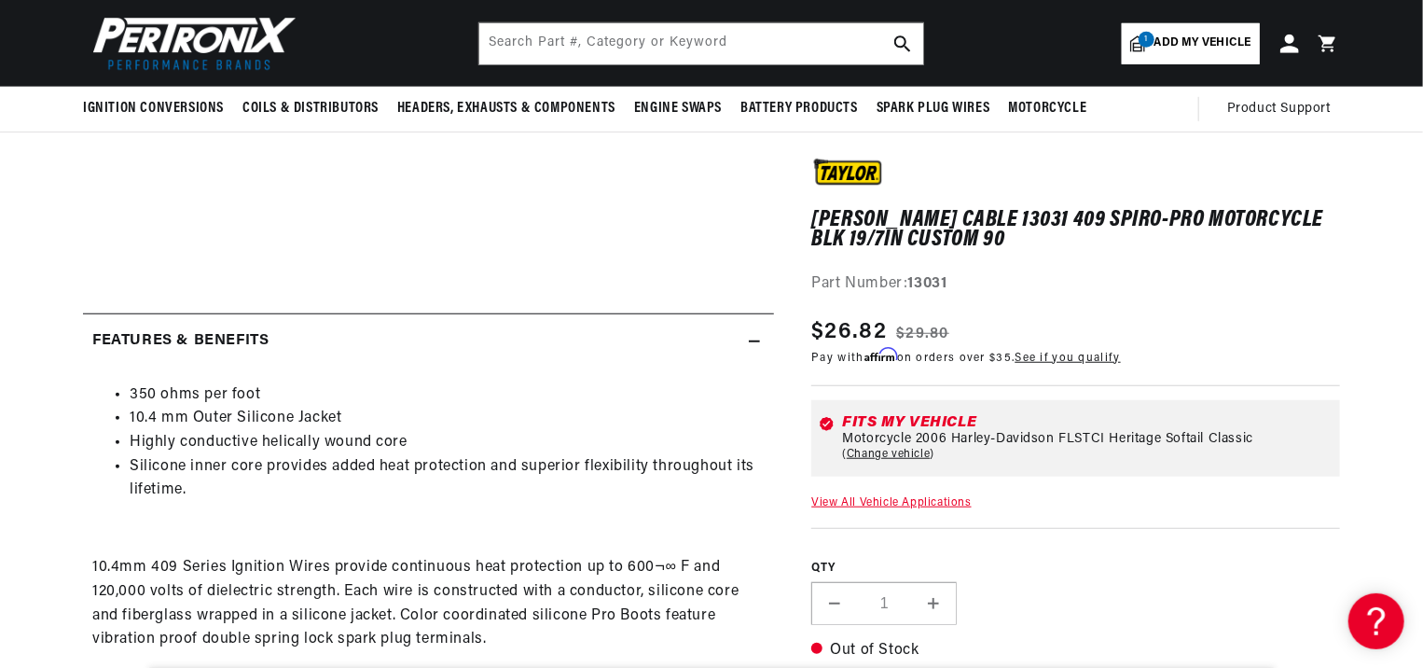
scroll to position [0, 884]
